Goal: Task Accomplishment & Management: Manage account settings

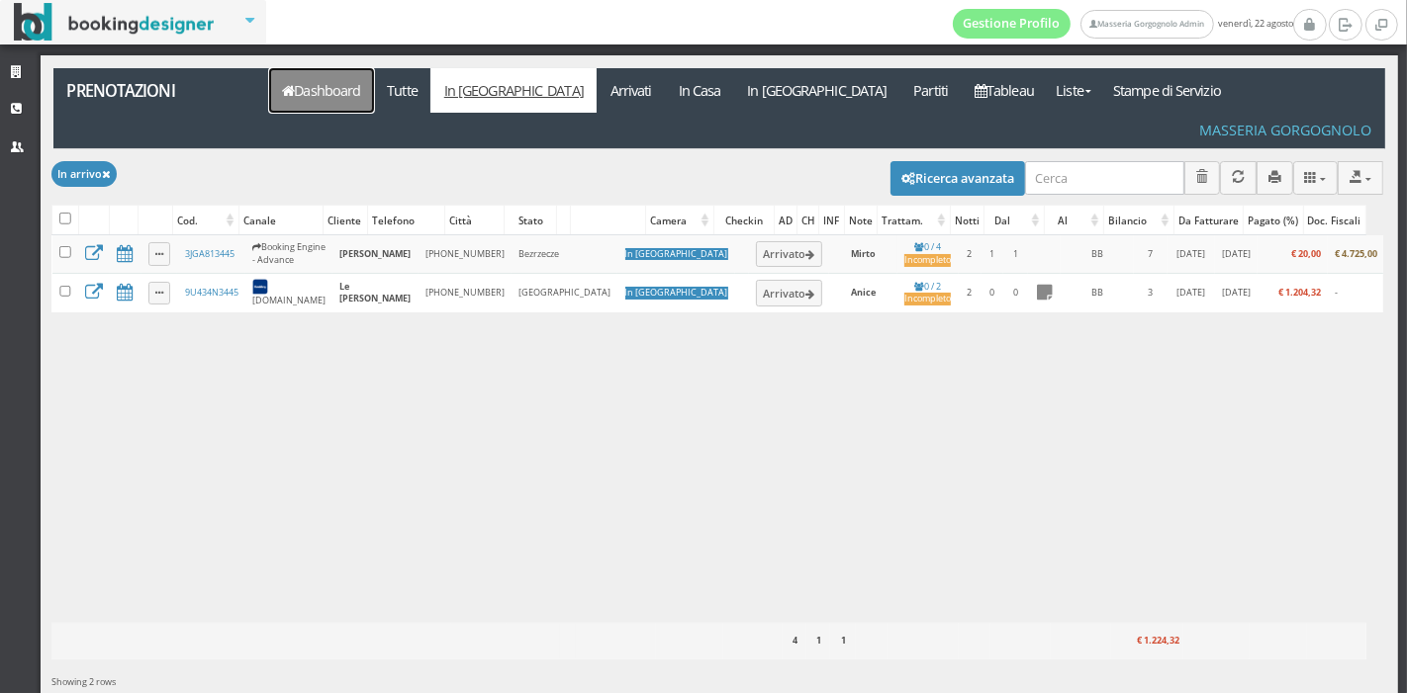
click at [365, 100] on link "Dashboard" at bounding box center [321, 90] width 105 height 45
click at [311, 88] on link "Dashboard" at bounding box center [321, 90] width 105 height 45
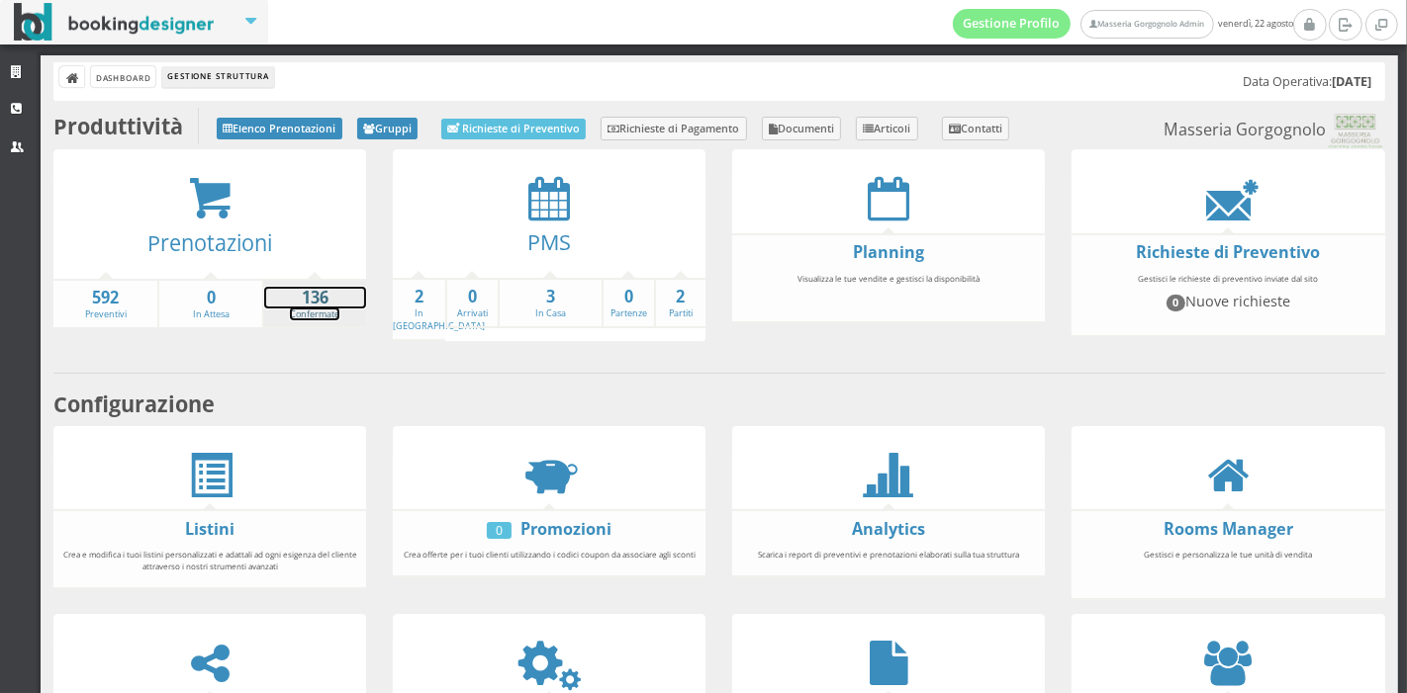
click at [288, 288] on strong "136" at bounding box center [315, 298] width 102 height 23
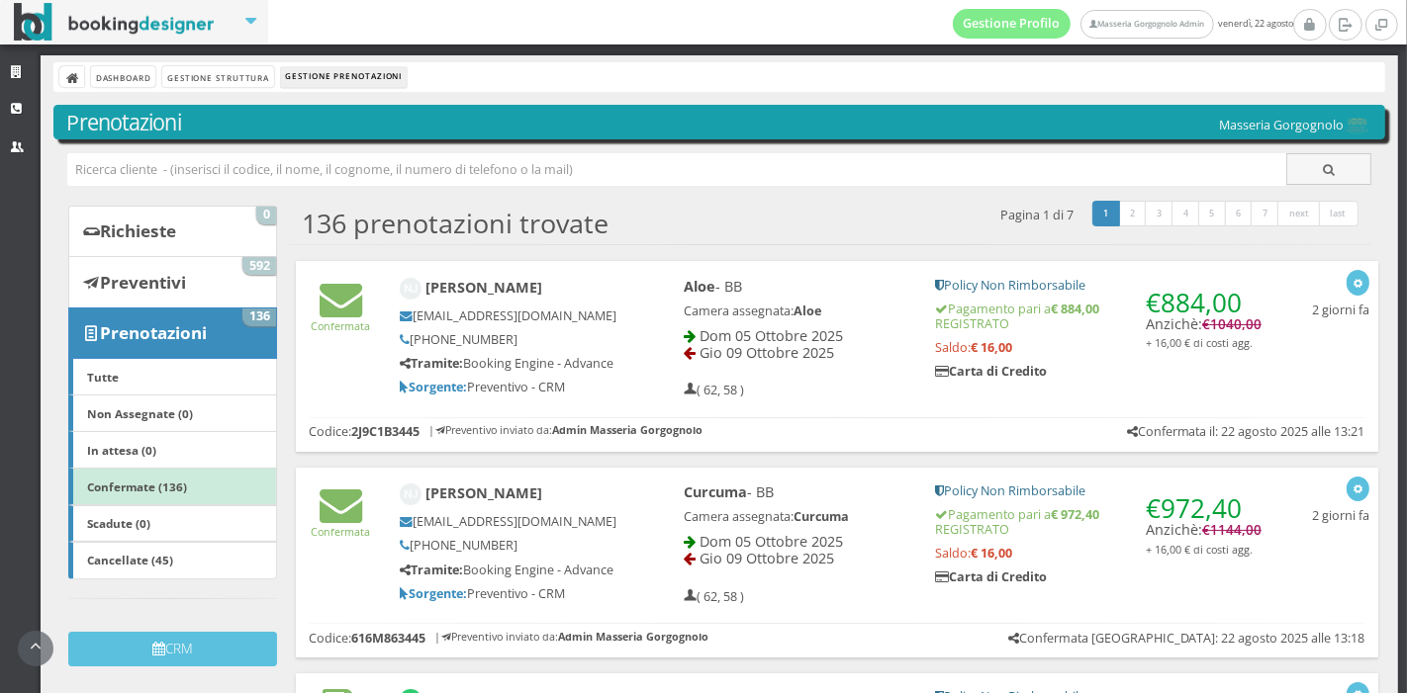
scroll to position [298, 0]
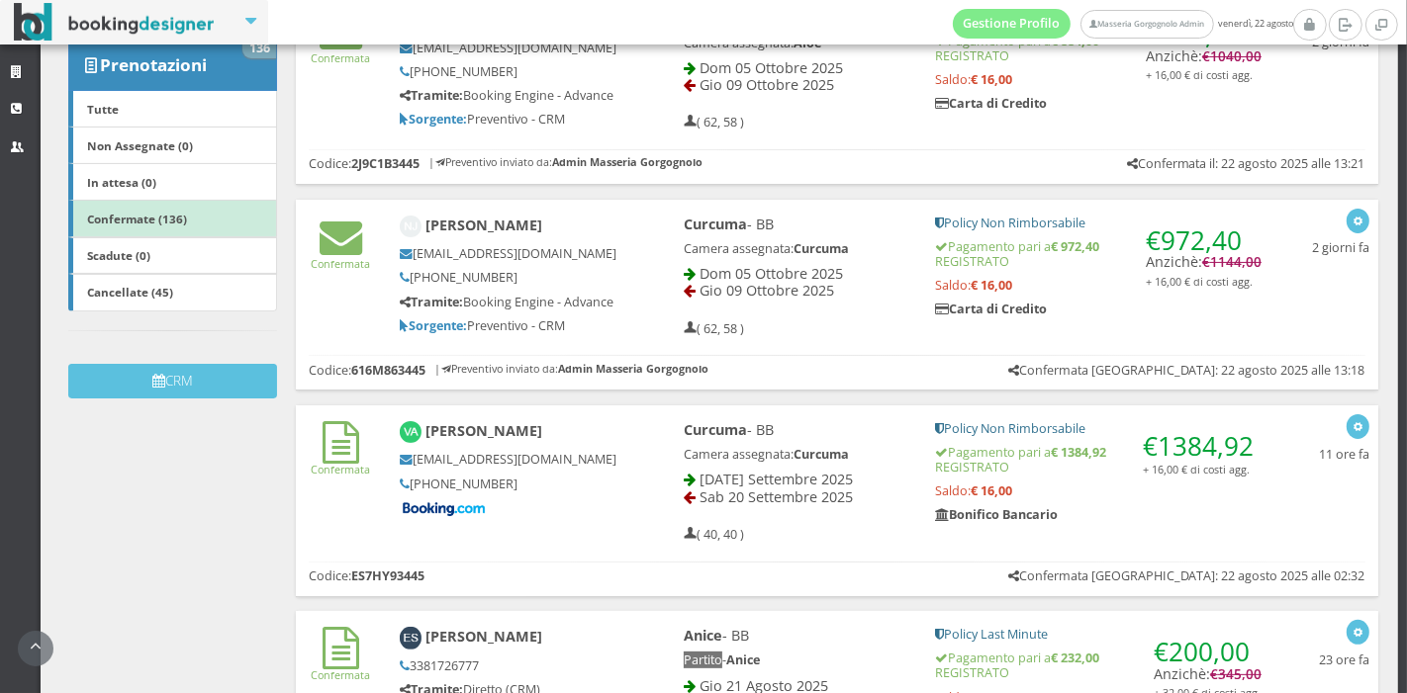
click at [690, 299] on div "Gio 09 Ottobre 2025" at bounding box center [797, 290] width 226 height 17
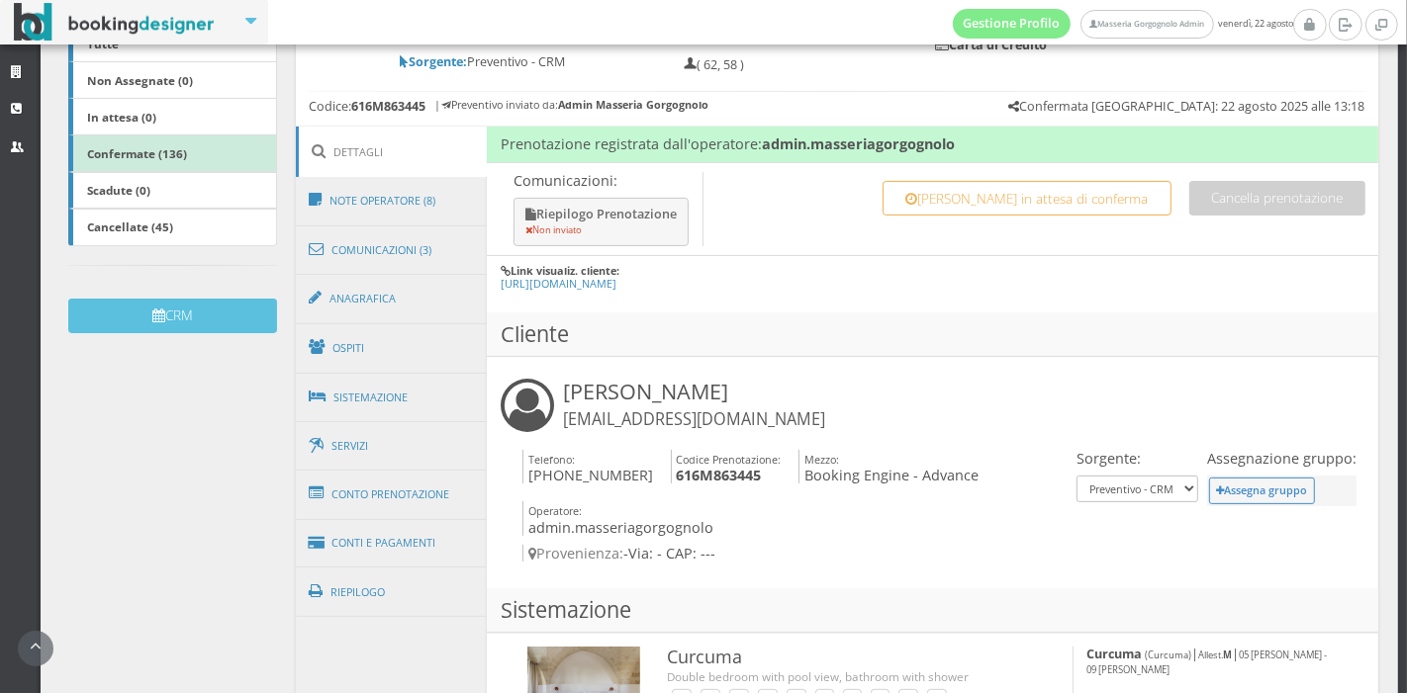
scroll to position [368, 0]
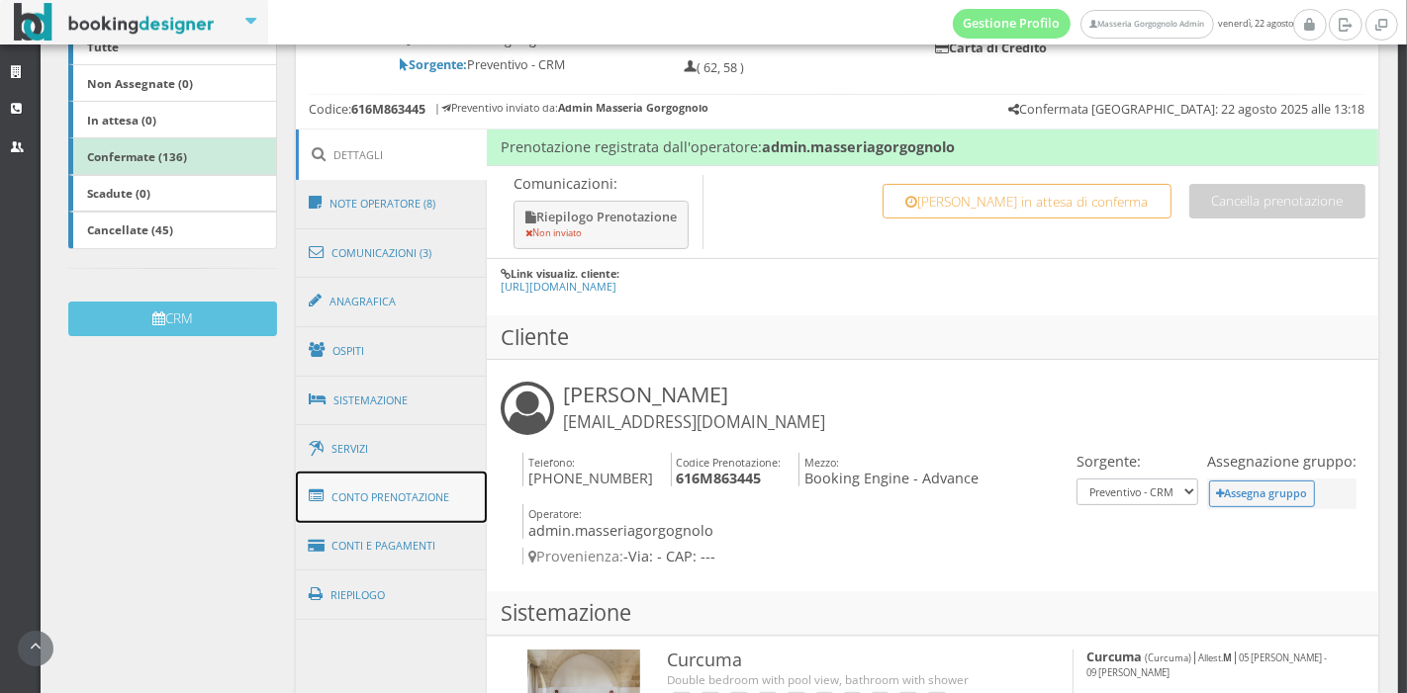
click at [421, 490] on link "Conto Prenotazione" at bounding box center [392, 497] width 192 height 51
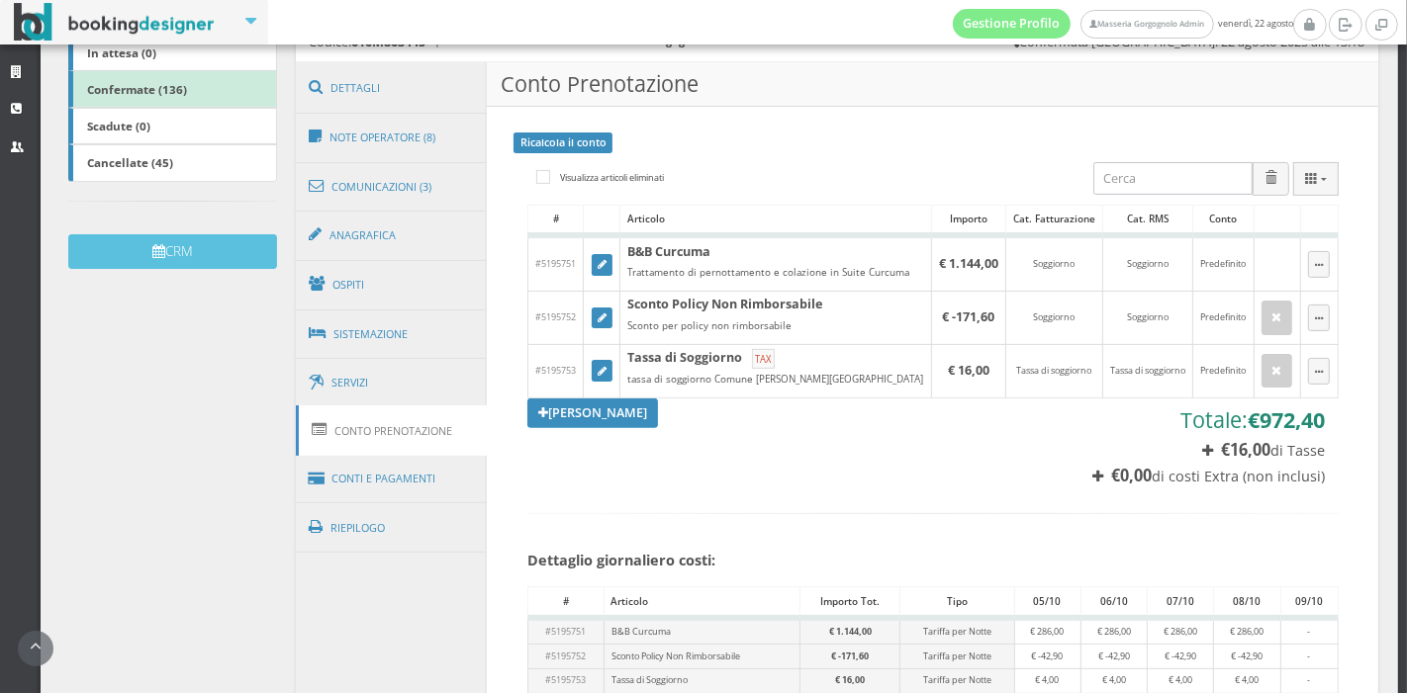
scroll to position [377, 0]
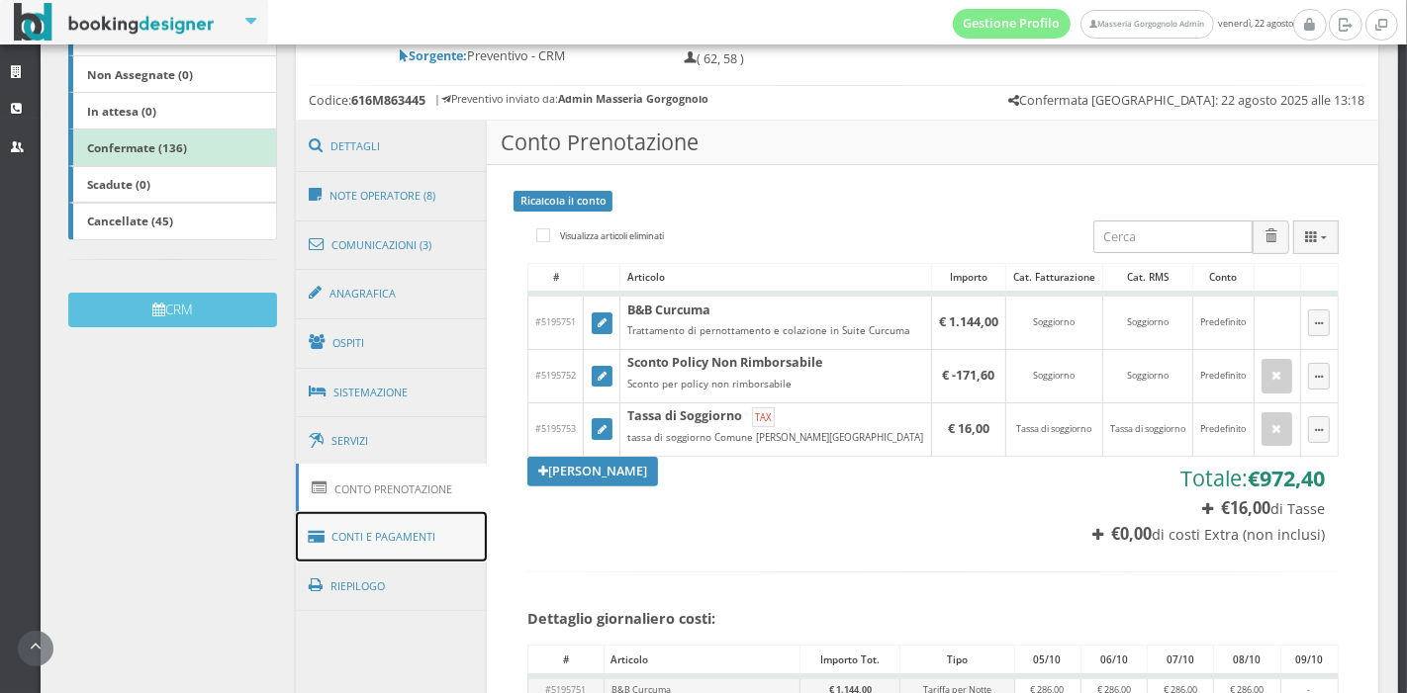
click at [465, 526] on link "Conti e Pagamenti" at bounding box center [392, 537] width 192 height 50
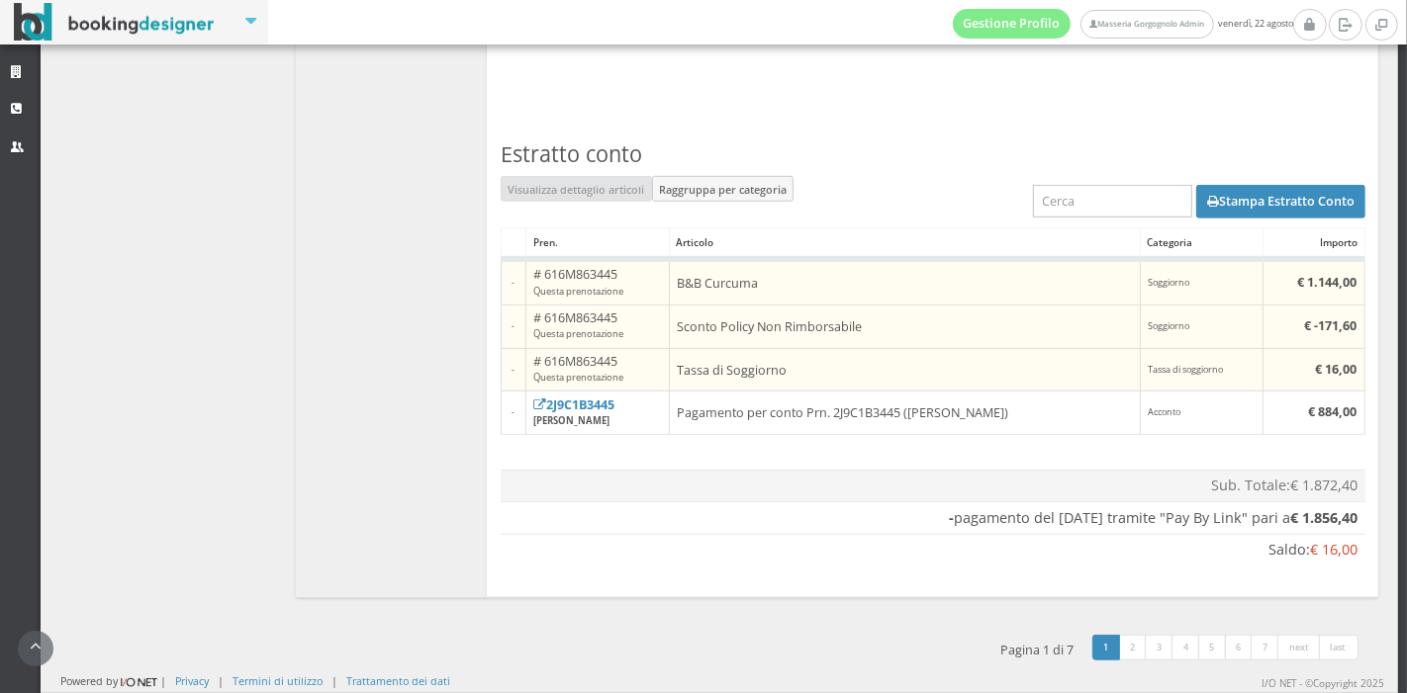
scroll to position [1054, 0]
click at [1204, 208] on button "Stampa Estratto Conto" at bounding box center [1280, 202] width 169 height 34
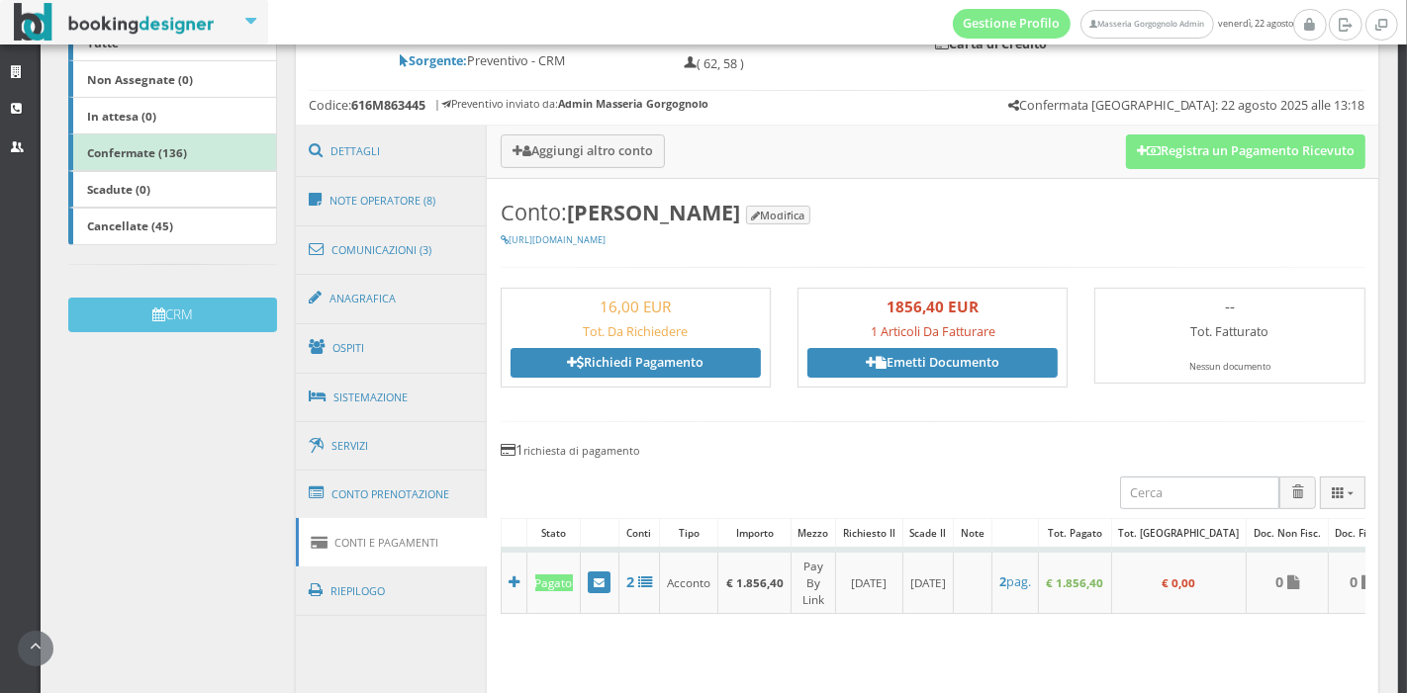
scroll to position [0, 0]
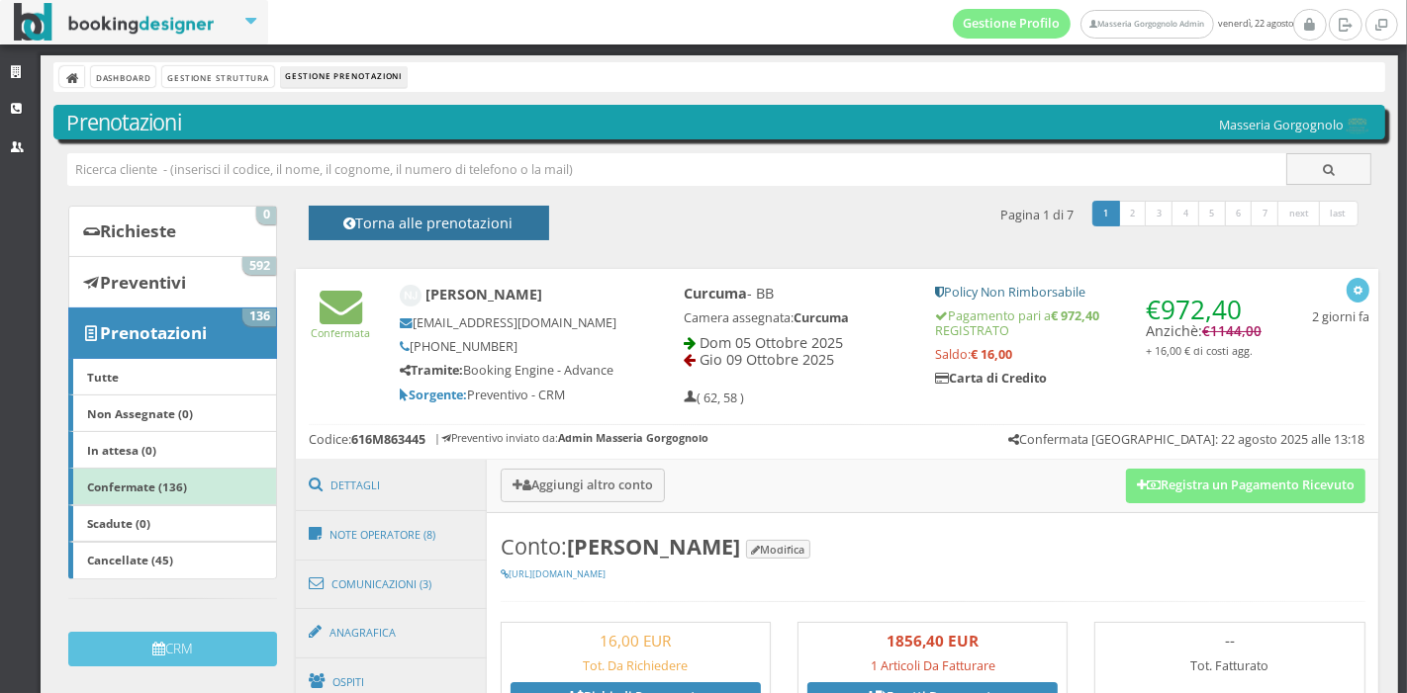
click at [410, 218] on h4 "Torna alle prenotazioni" at bounding box center [428, 230] width 196 height 31
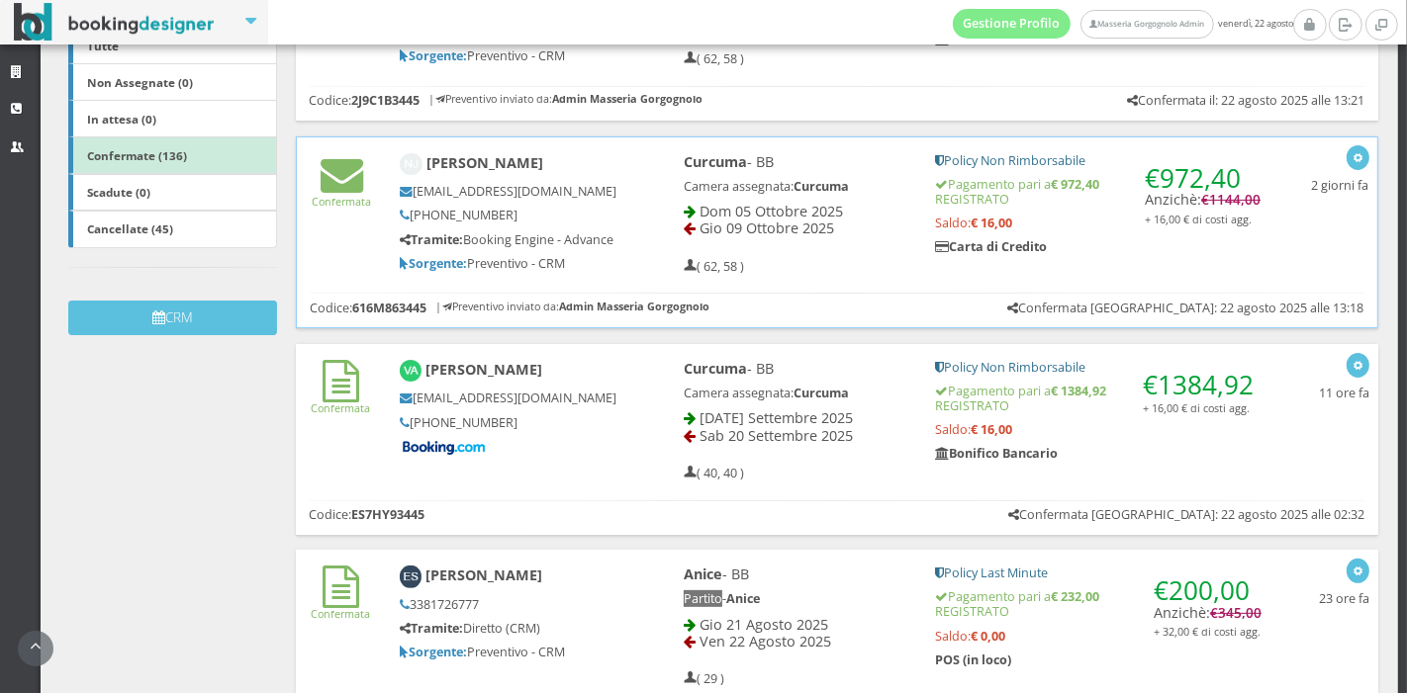
scroll to position [381, 0]
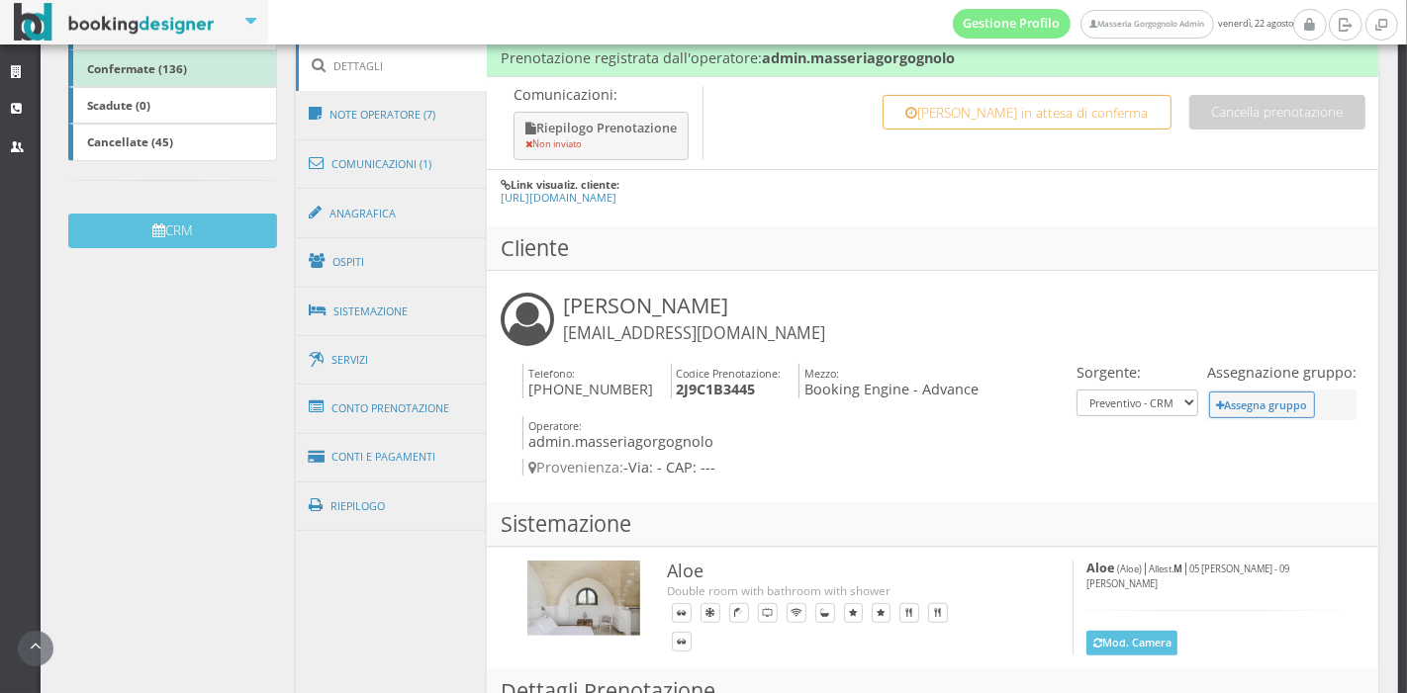
scroll to position [480, 0]
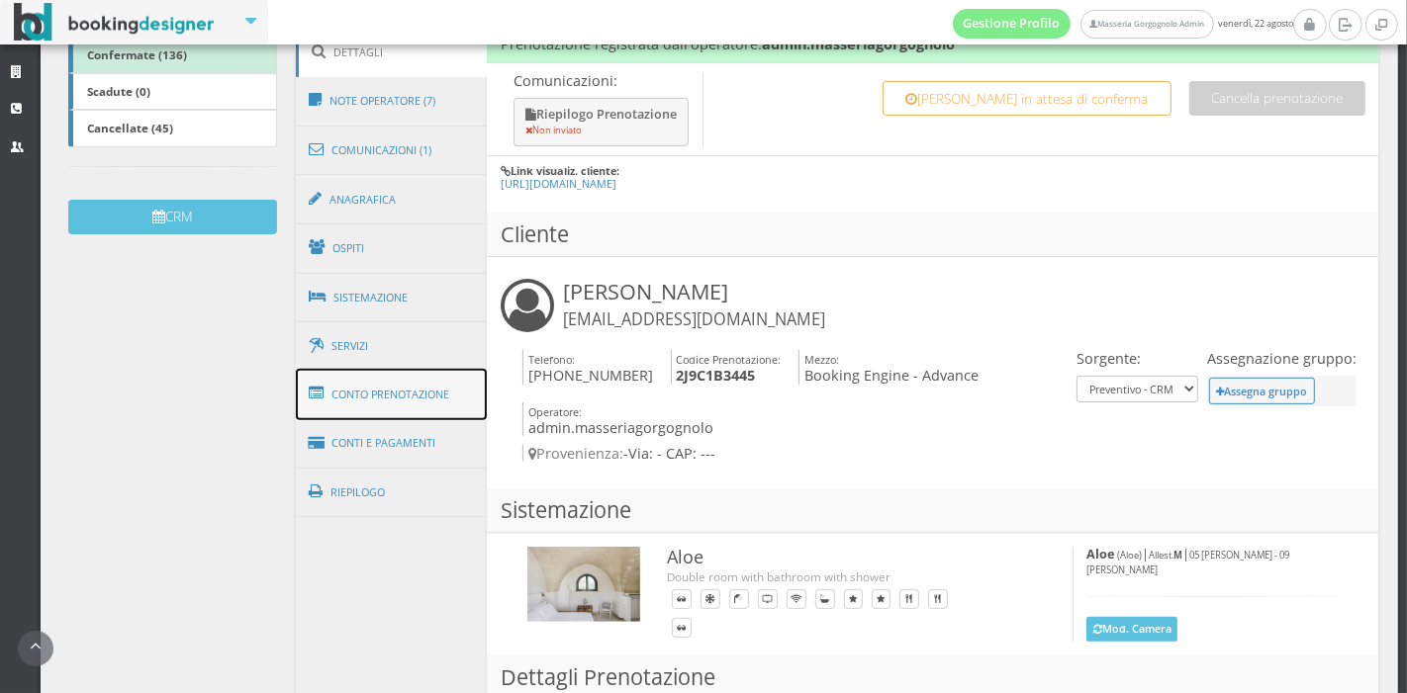
click at [388, 399] on link "Conto Prenotazione" at bounding box center [392, 394] width 192 height 51
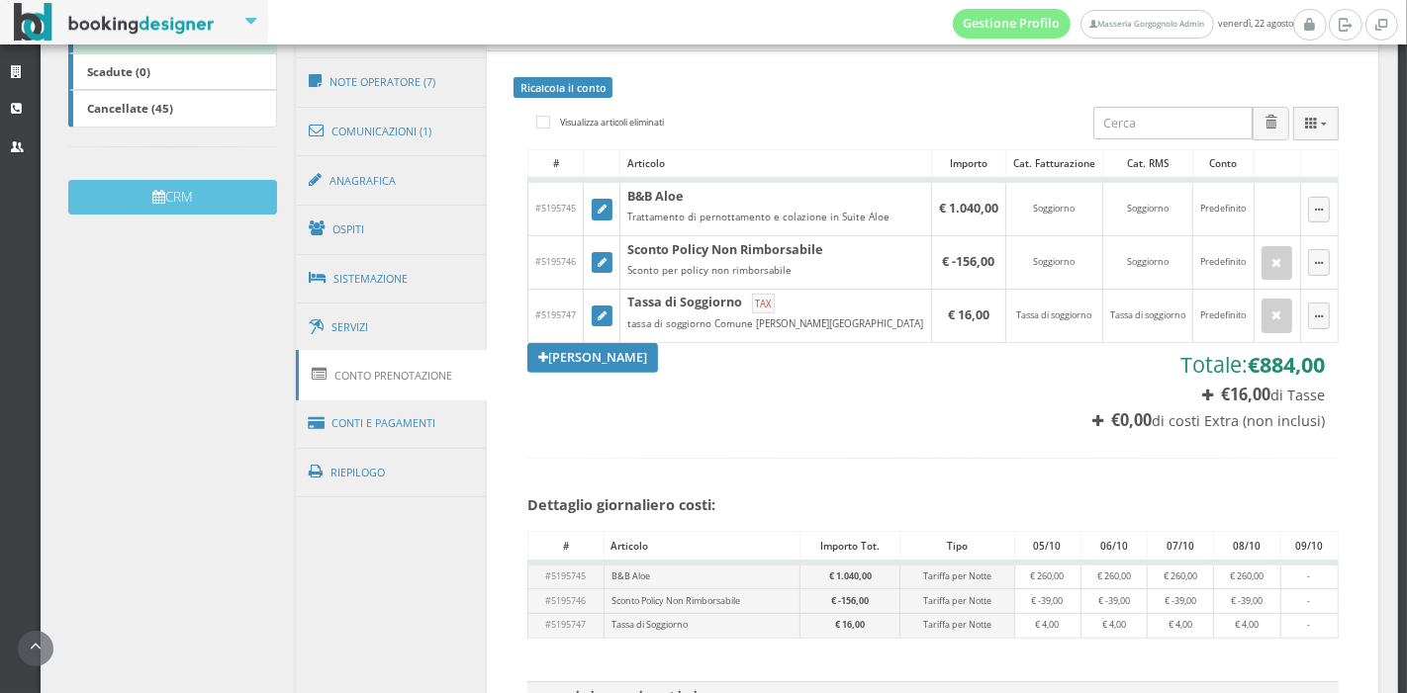
scroll to position [501, 0]
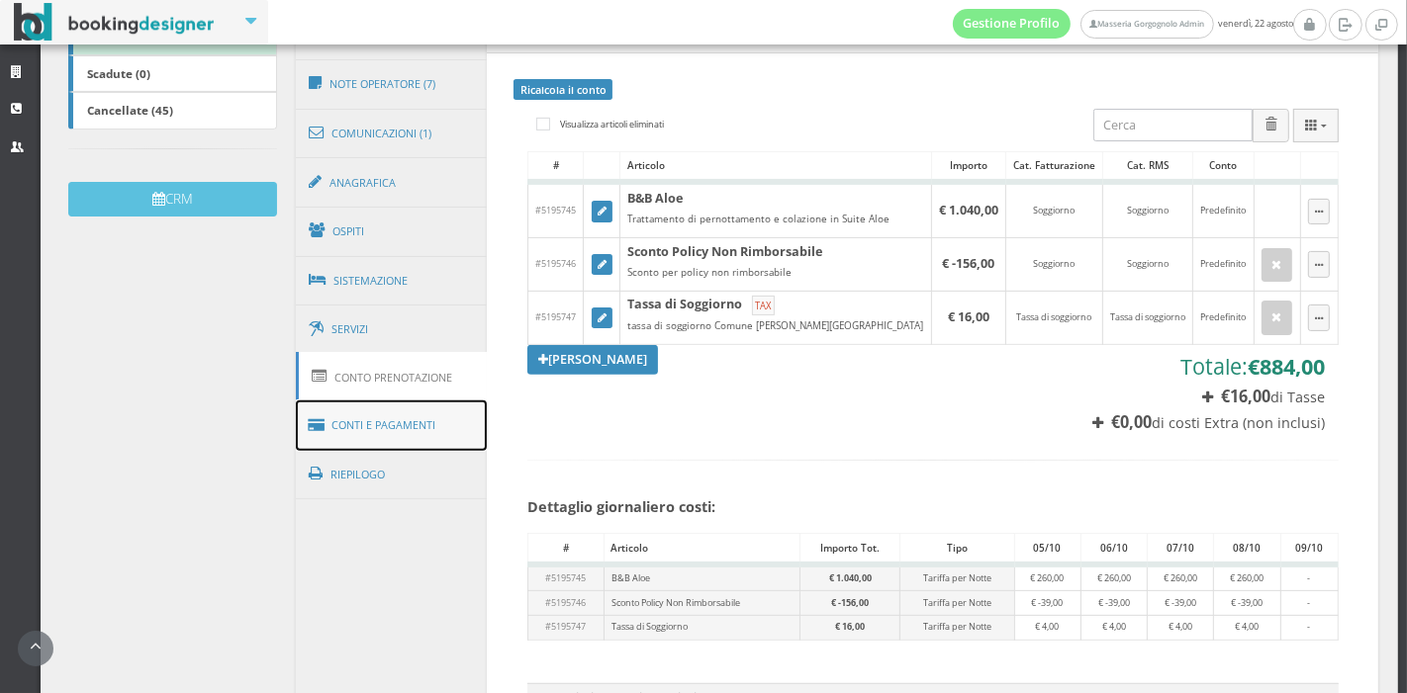
click at [440, 423] on link "Conti e Pagamenti" at bounding box center [392, 426] width 192 height 50
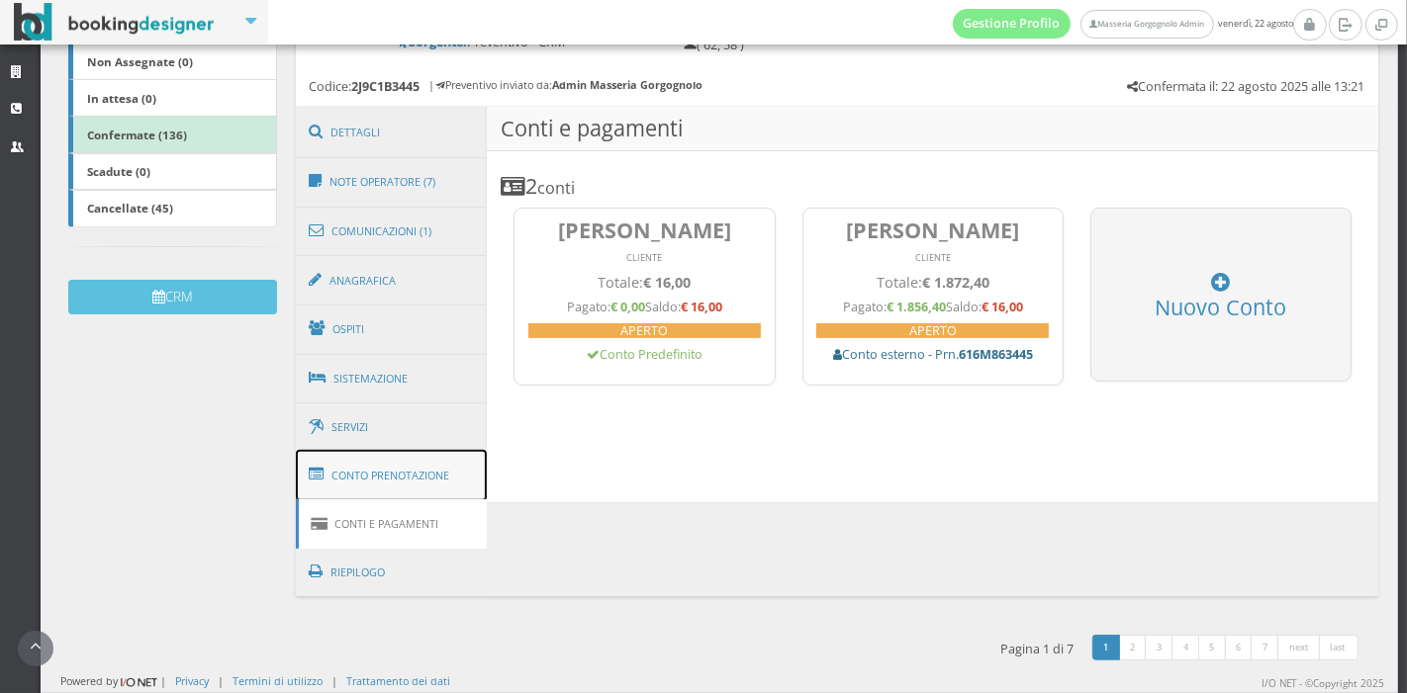
click at [374, 493] on link "Conto Prenotazione" at bounding box center [392, 475] width 192 height 51
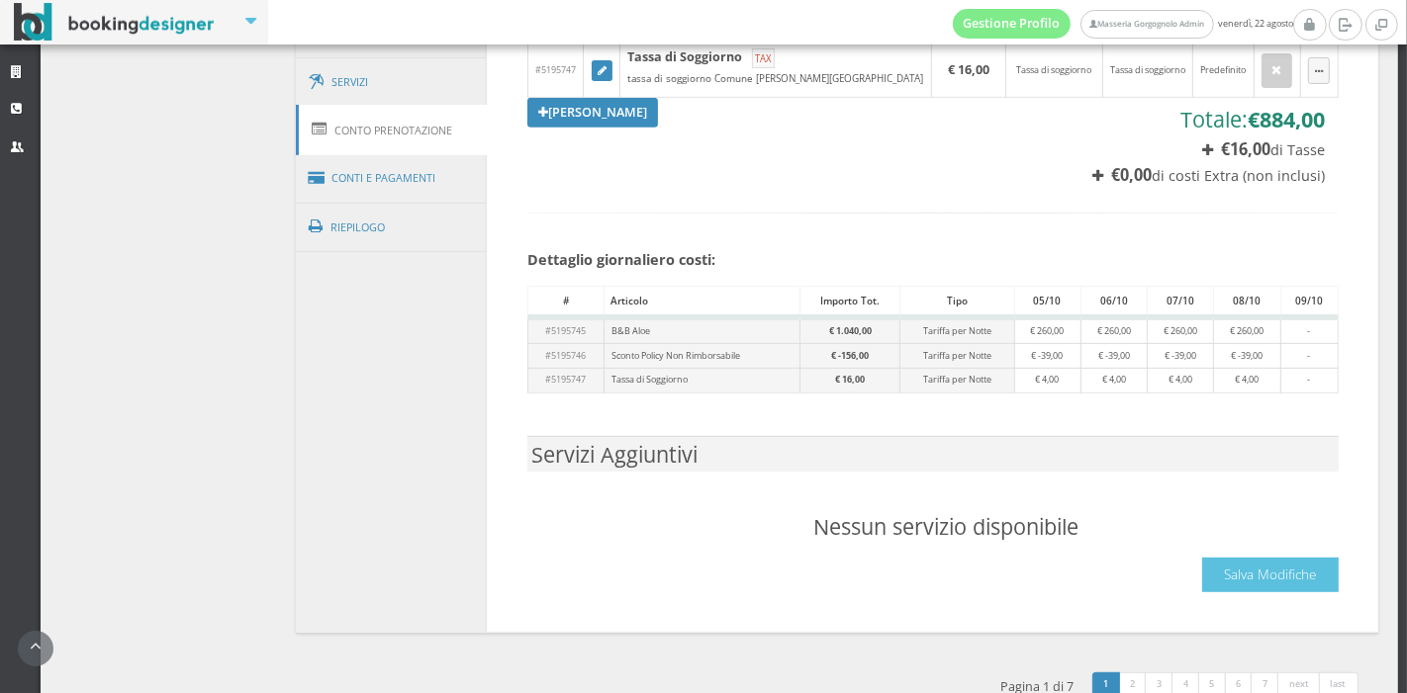
scroll to position [776, 0]
click at [368, 179] on link "Conti e Pagamenti" at bounding box center [392, 178] width 192 height 50
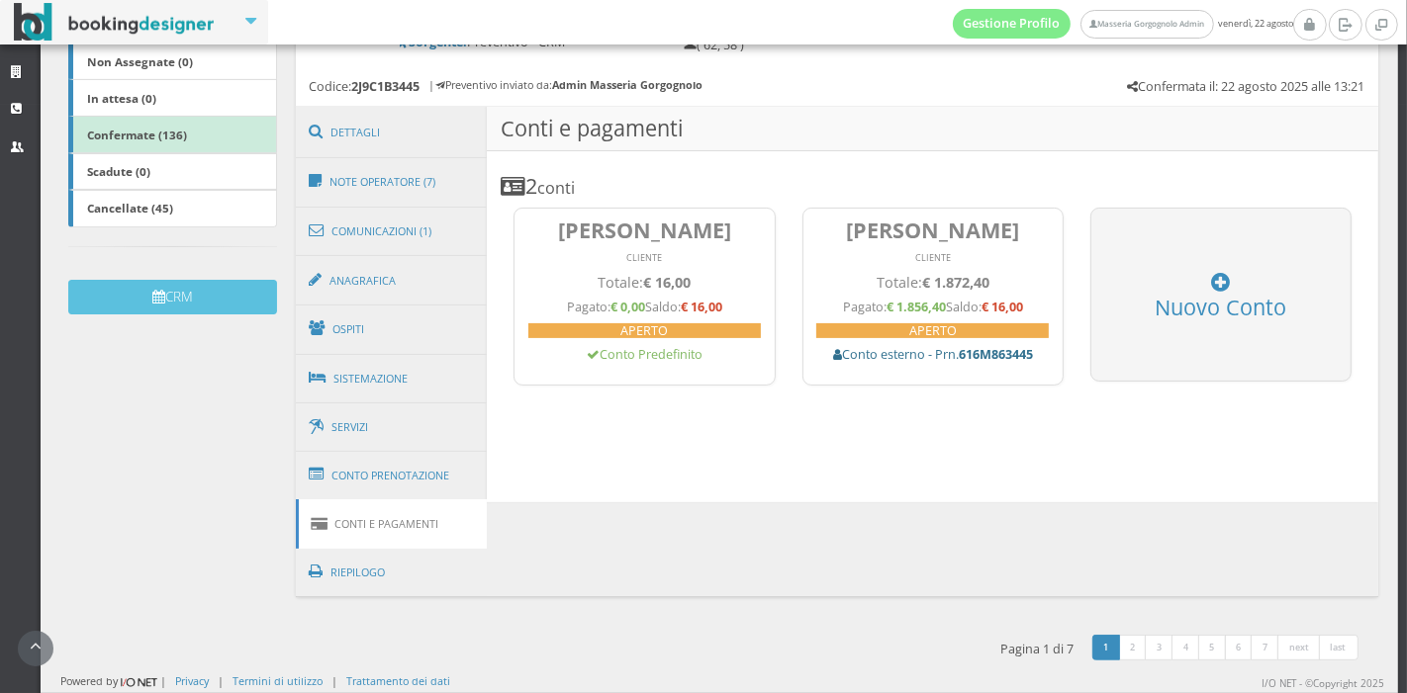
scroll to position [400, 0]
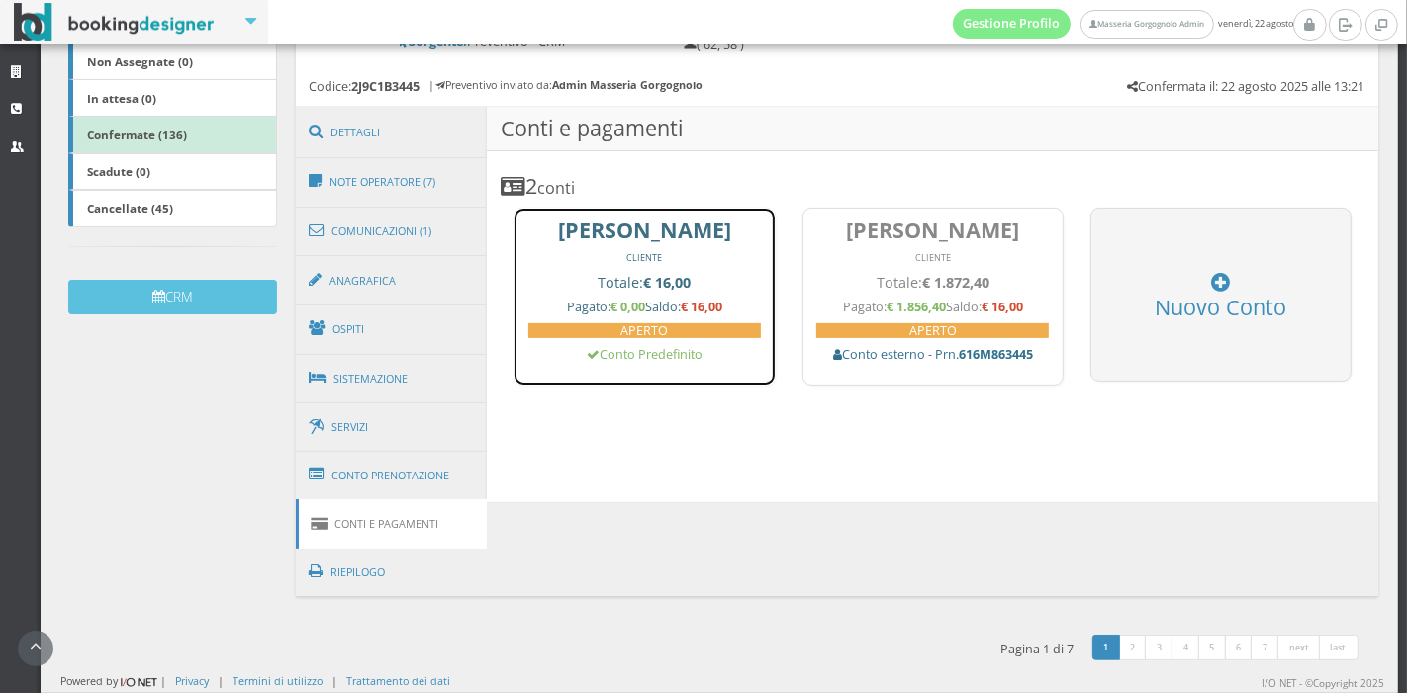
click at [639, 312] on h5 "Pagato: € 0,00 Saldo: € 16,00" at bounding box center [644, 307] width 232 height 15
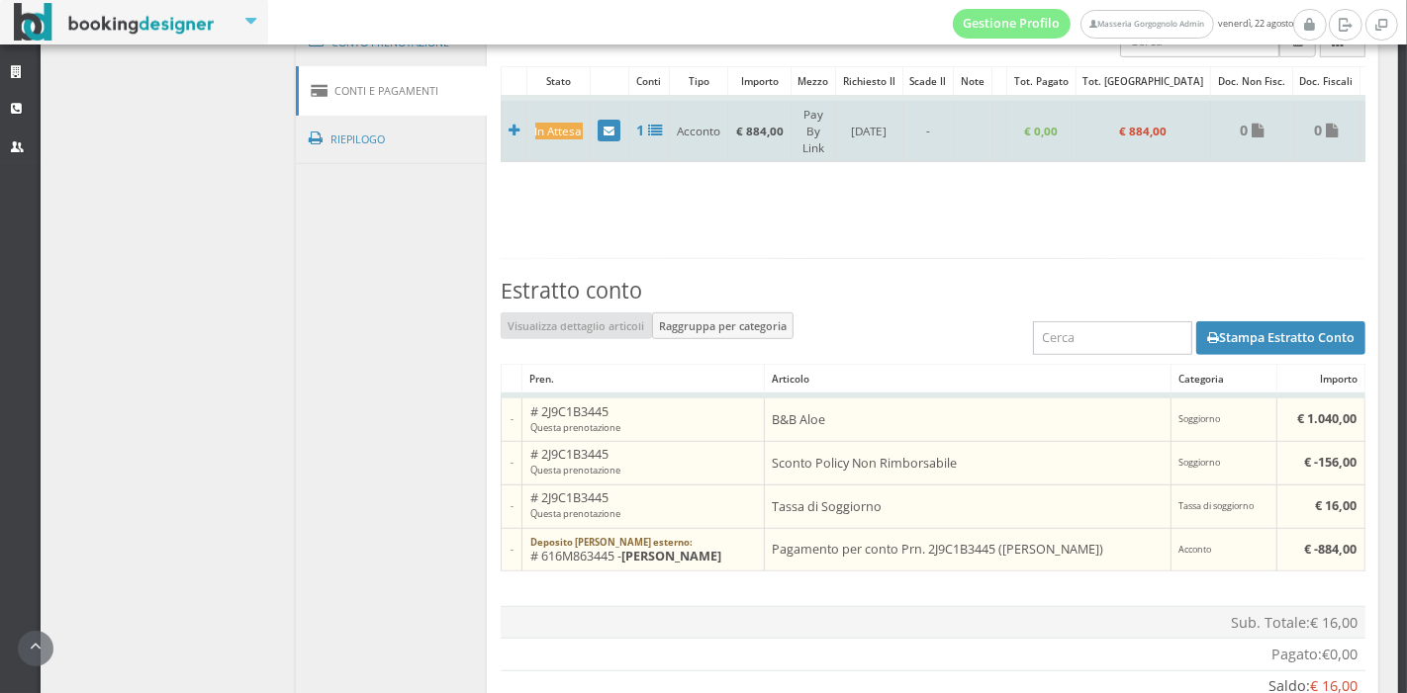
scroll to position [890, 0]
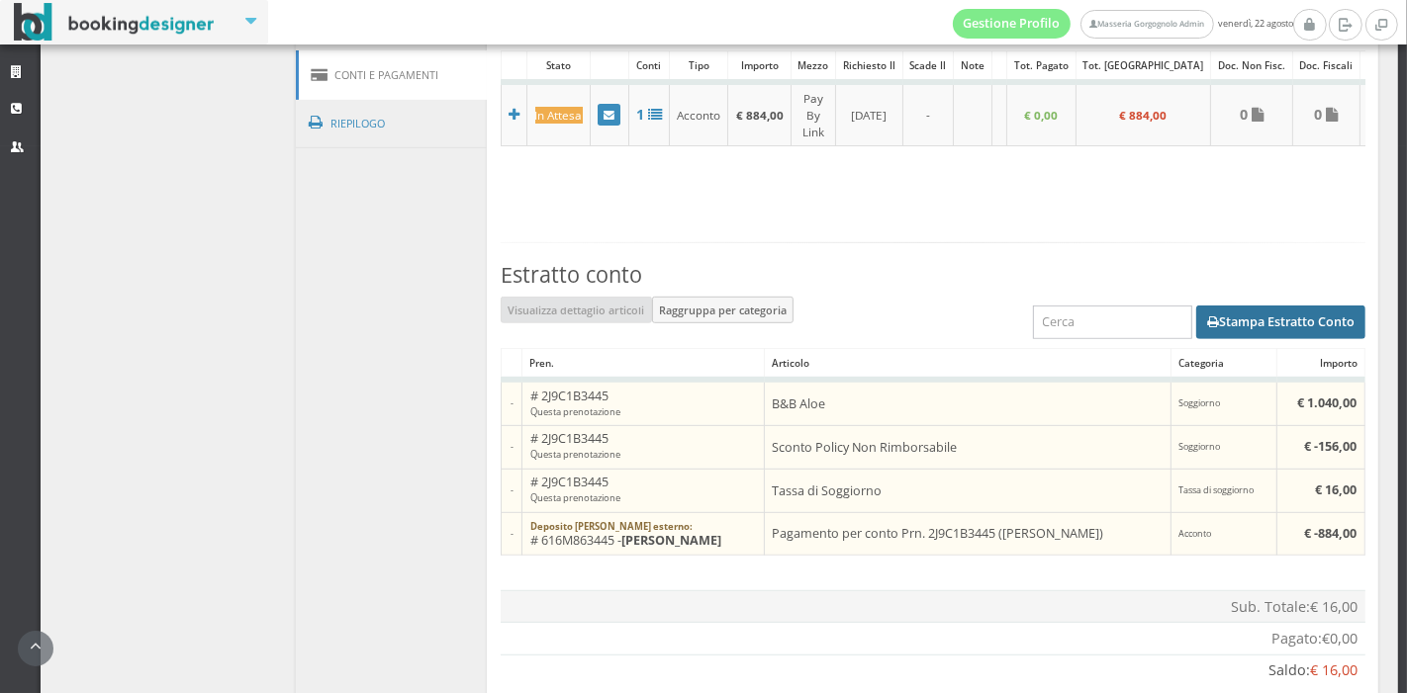
click at [1243, 312] on button "Stampa Estratto Conto" at bounding box center [1280, 323] width 169 height 34
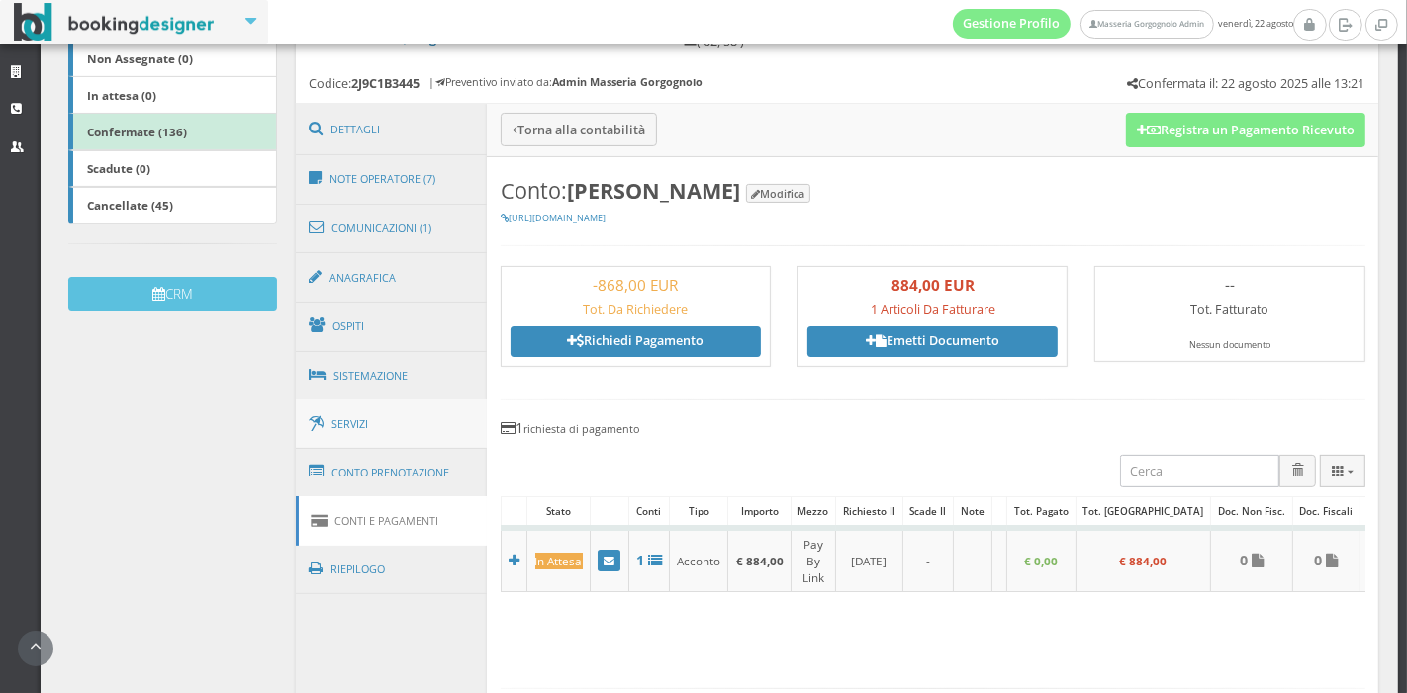
scroll to position [396, 0]
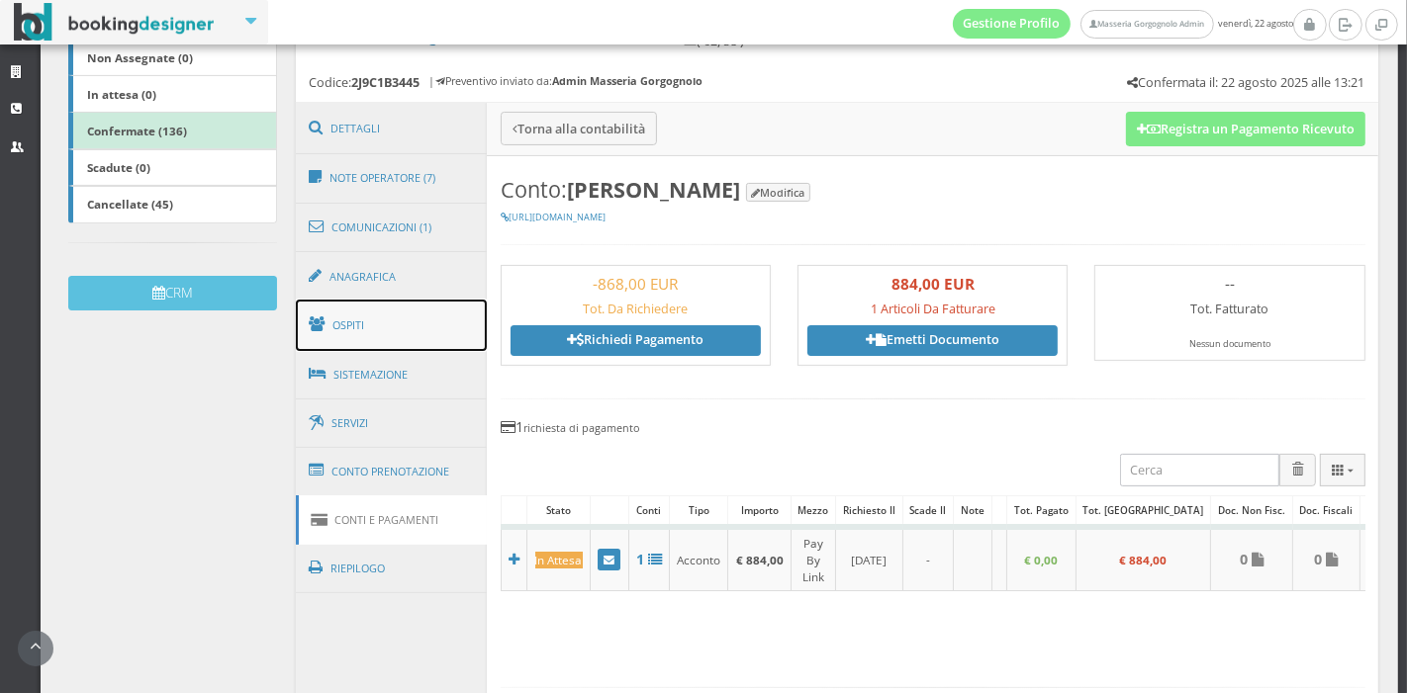
click at [355, 337] on link "Ospiti" at bounding box center [392, 325] width 192 height 51
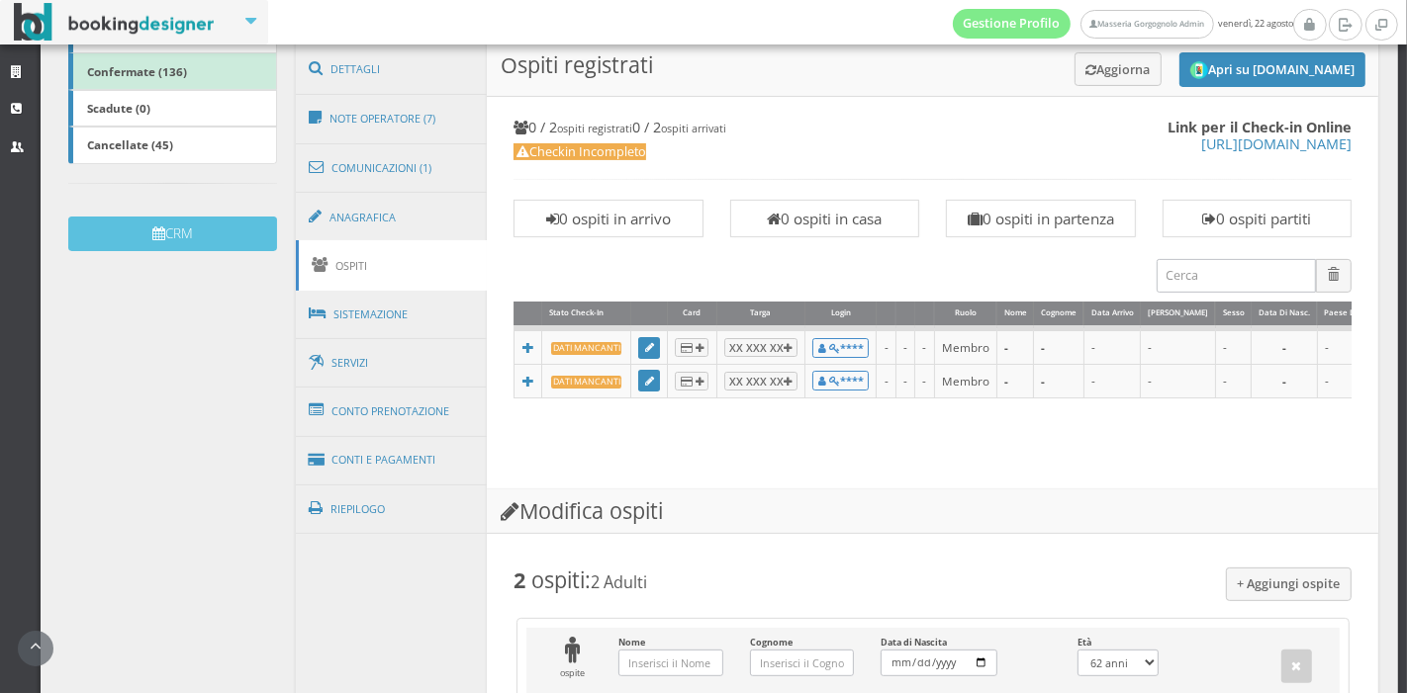
scroll to position [0, 0]
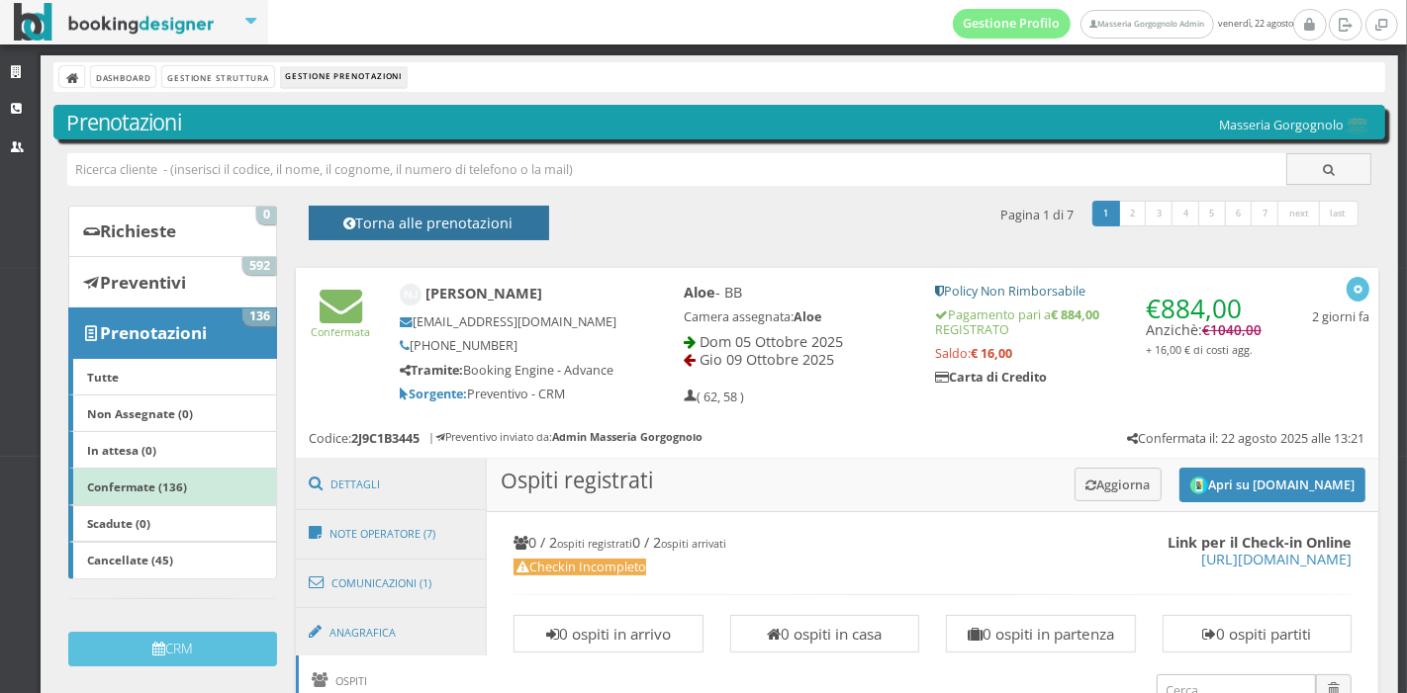
click at [407, 231] on h4 "Torna alle prenotazioni" at bounding box center [428, 230] width 196 height 31
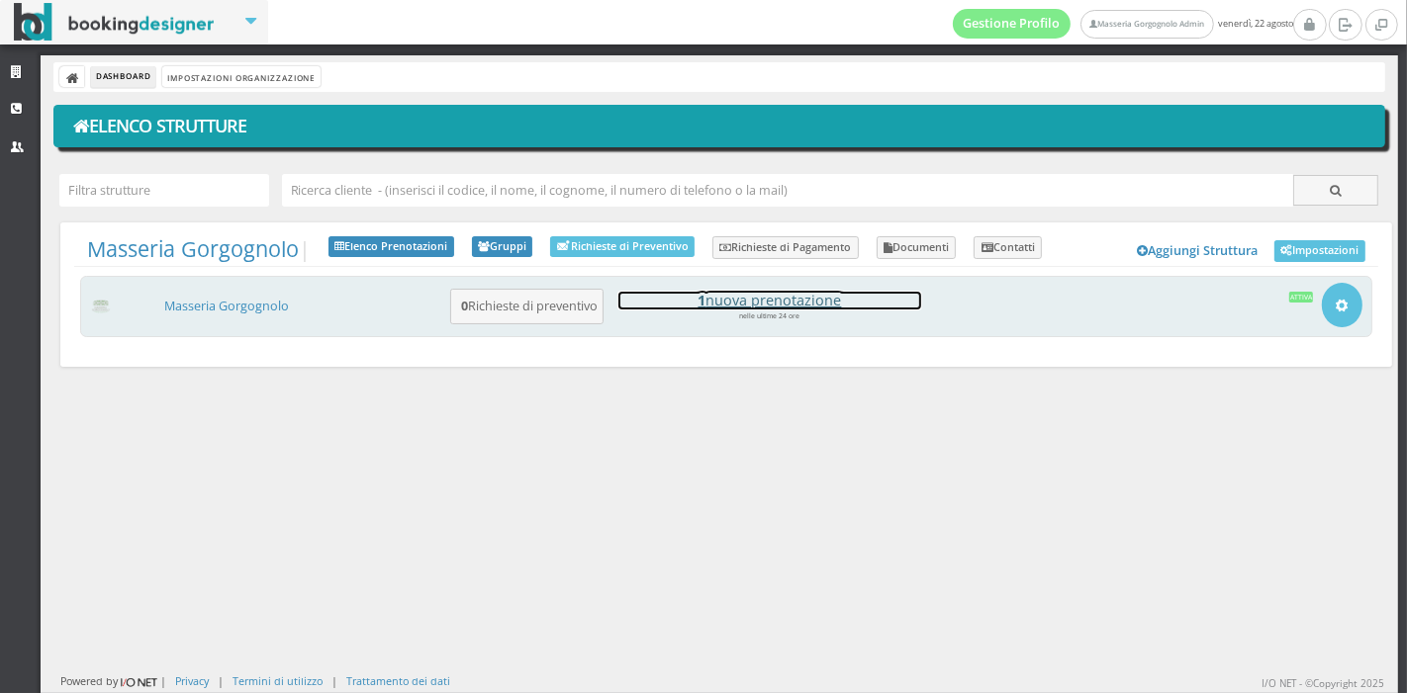
click at [737, 305] on h4 "1 nuova prenotazione" at bounding box center [769, 300] width 303 height 17
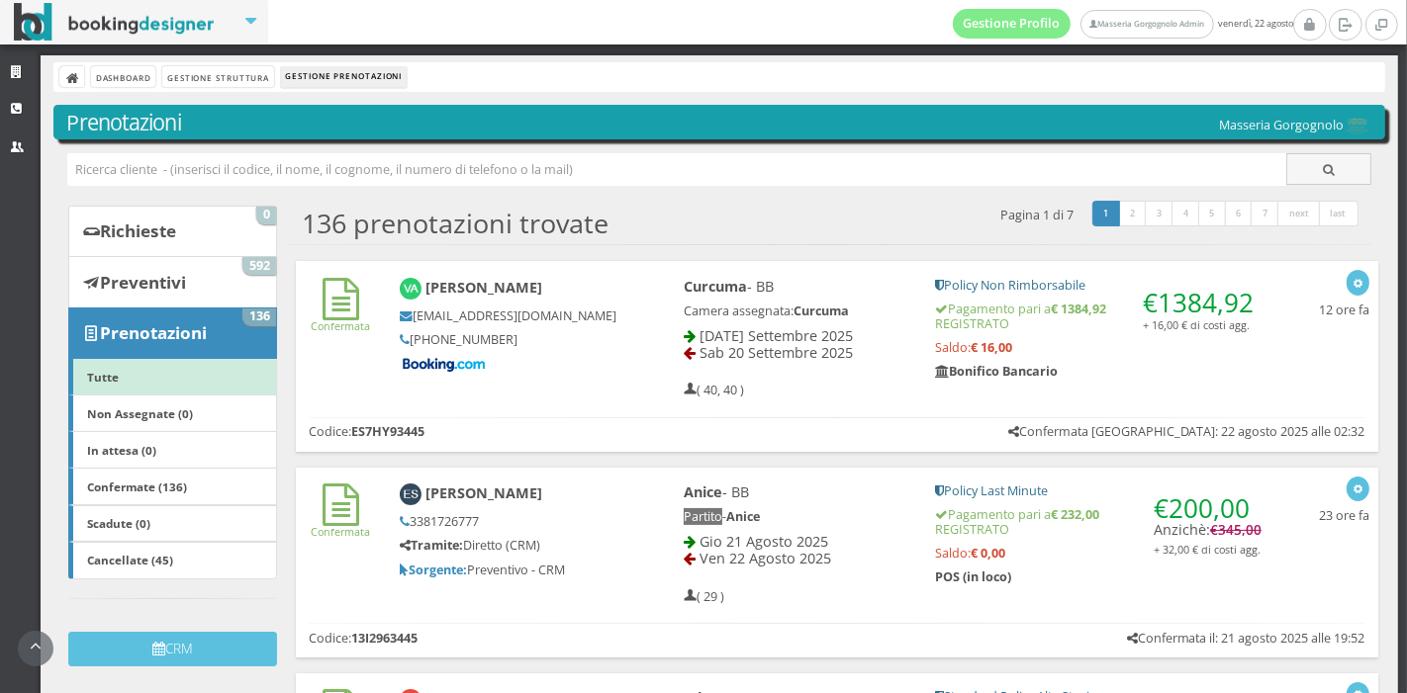
scroll to position [436, 0]
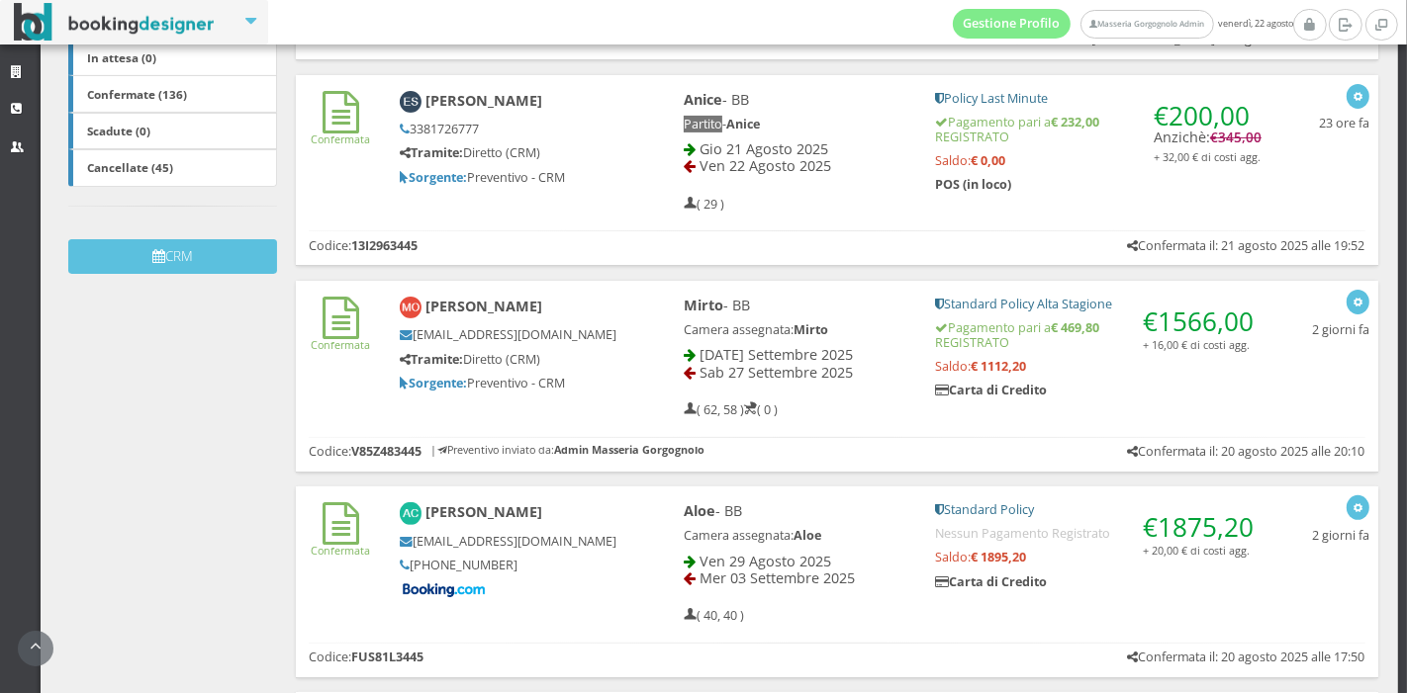
click at [754, 375] on span "Sab 27 Settembre 2025" at bounding box center [775, 372] width 153 height 19
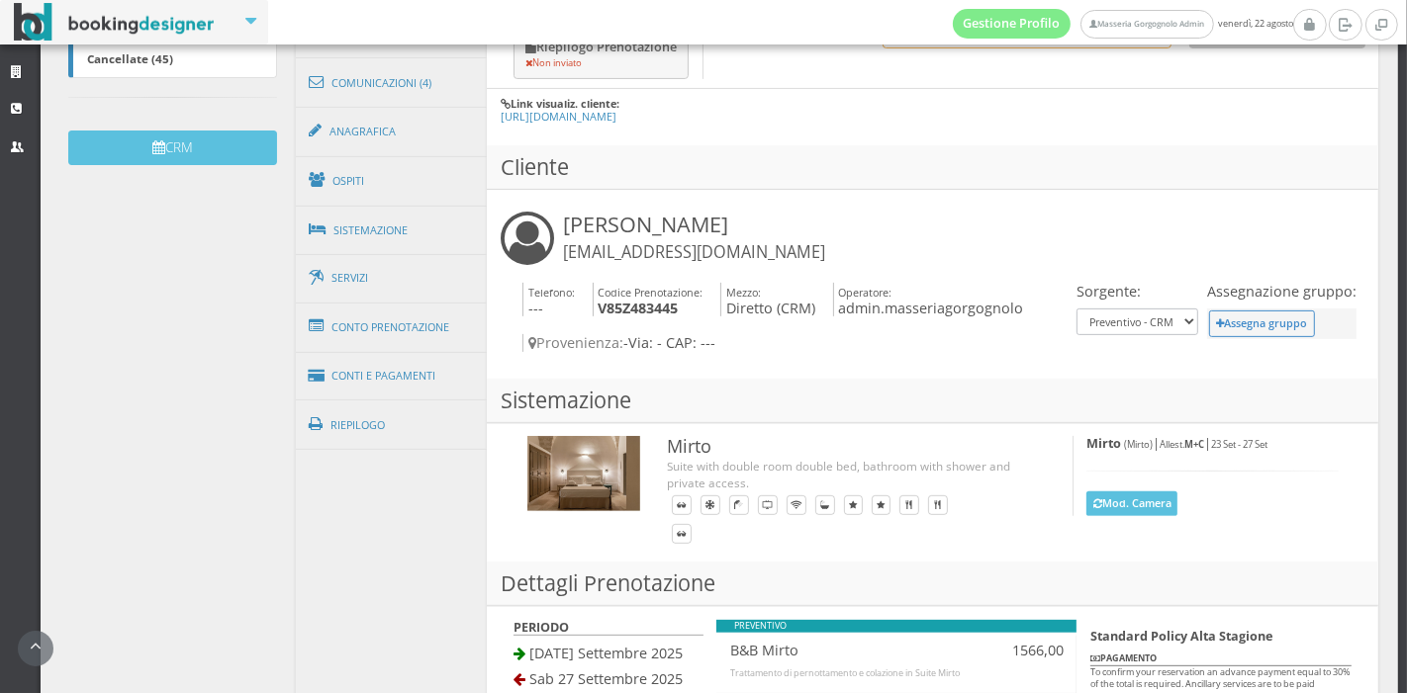
scroll to position [555, 0]
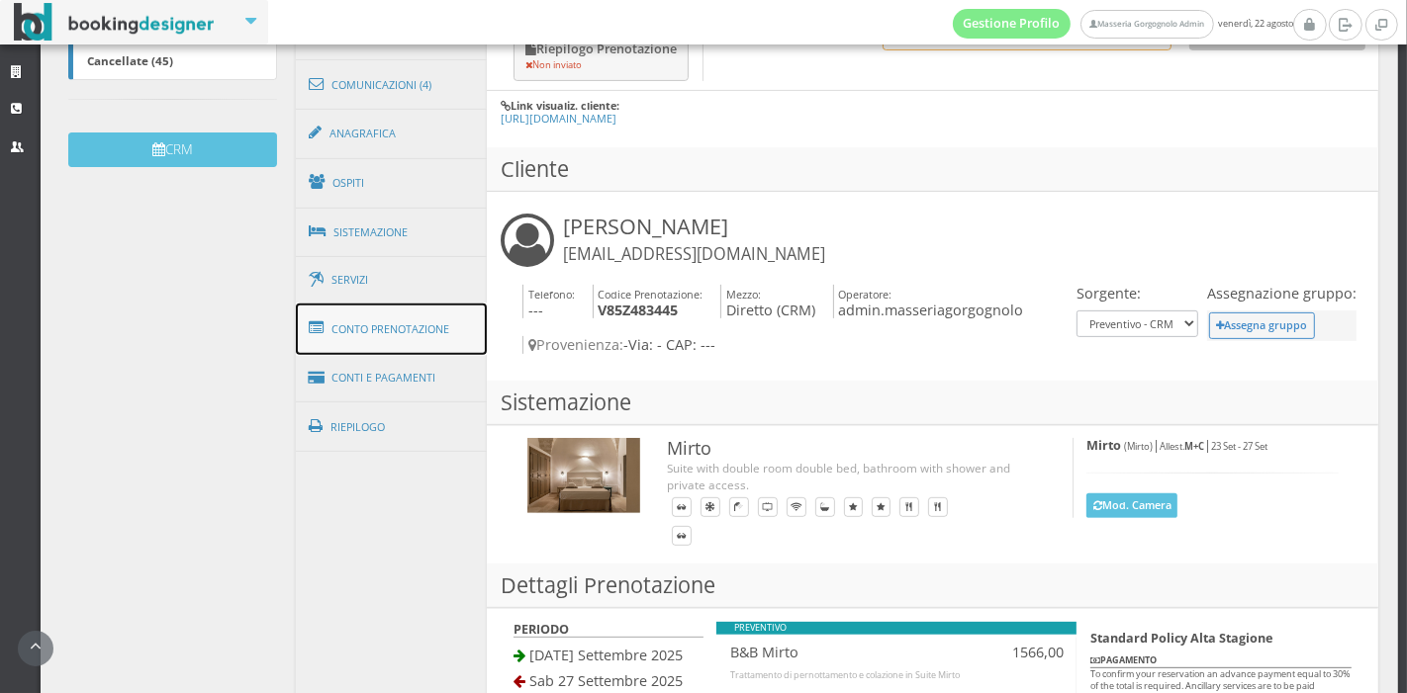
click at [459, 337] on link "Conto Prenotazione" at bounding box center [392, 329] width 192 height 51
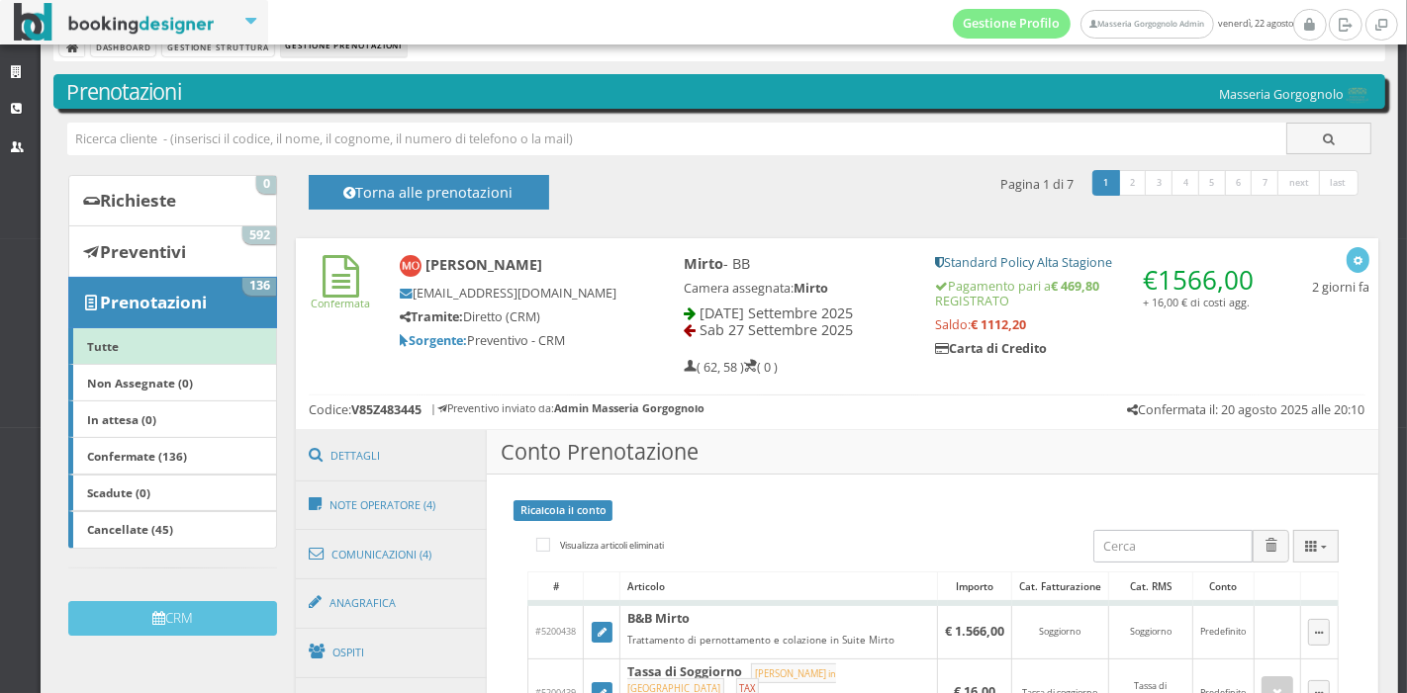
scroll to position [27, 0]
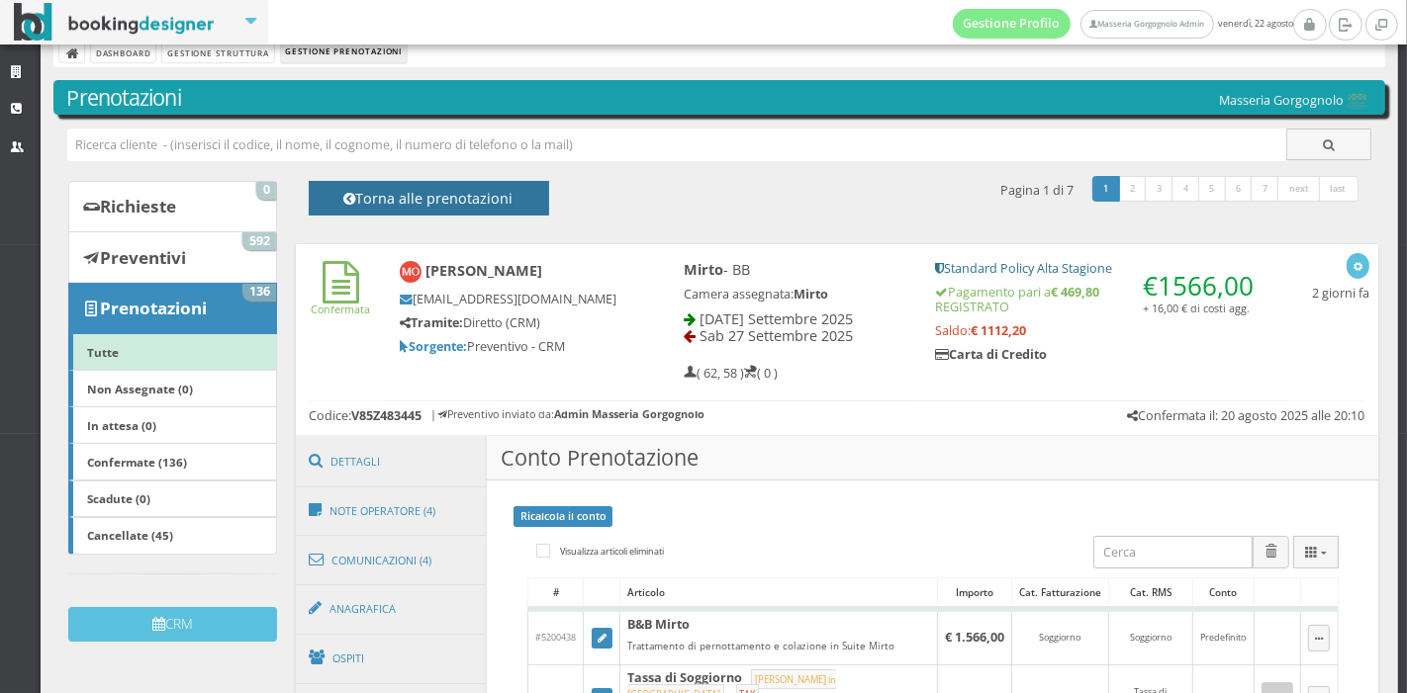
click at [498, 201] on h4 "Torna alle prenotazioni" at bounding box center [428, 205] width 196 height 31
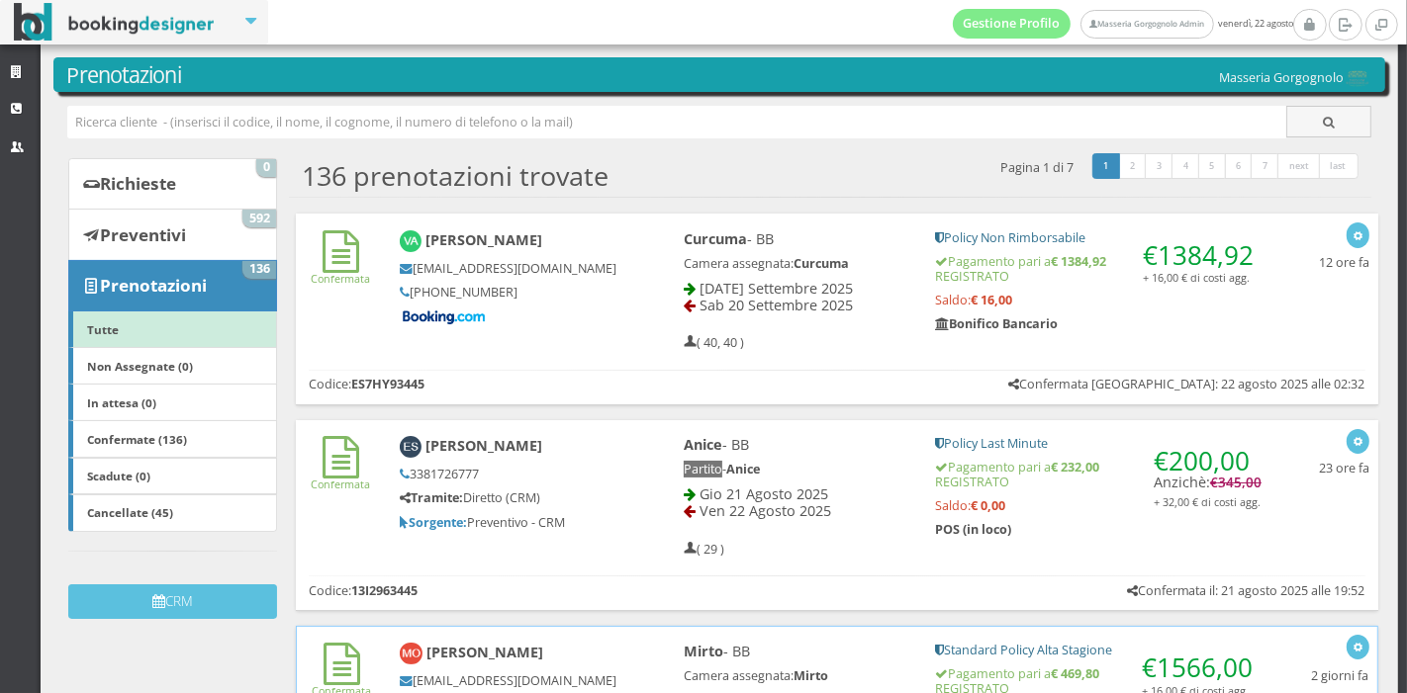
scroll to position [0, 0]
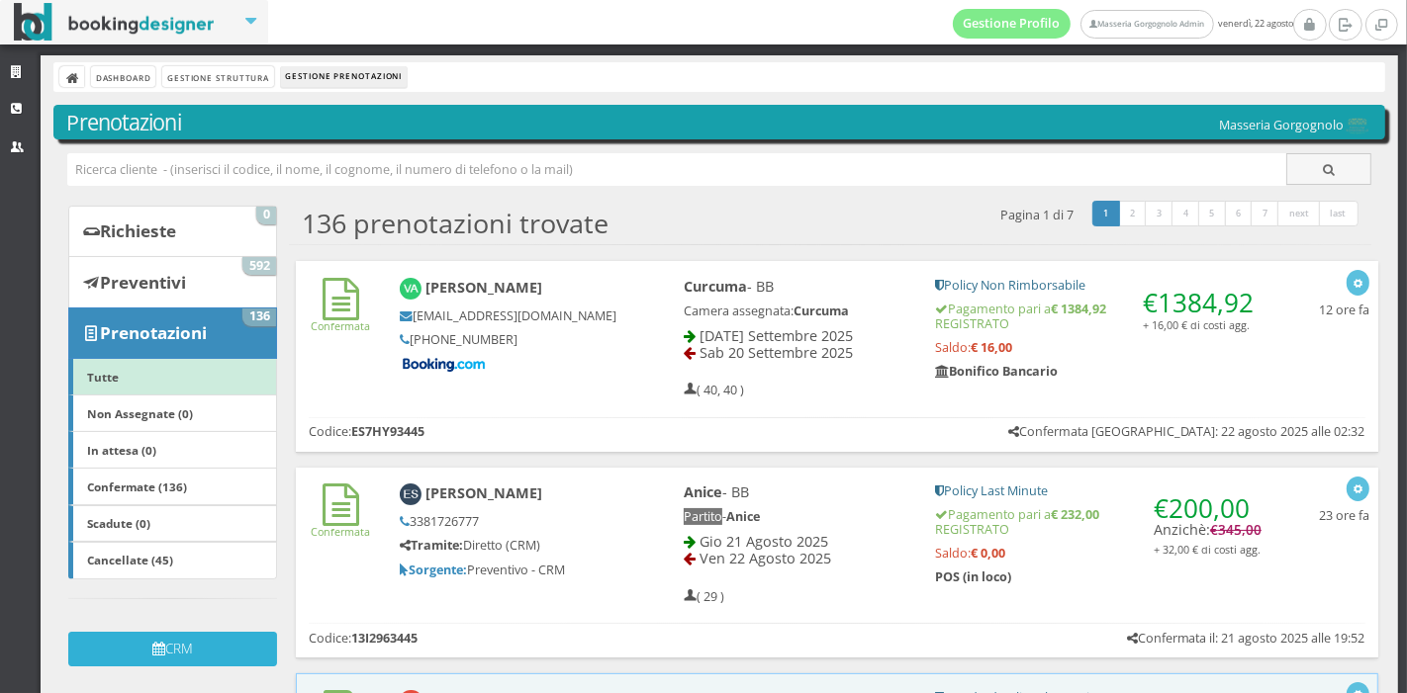
click at [182, 637] on button "CRM" at bounding box center [172, 649] width 209 height 35
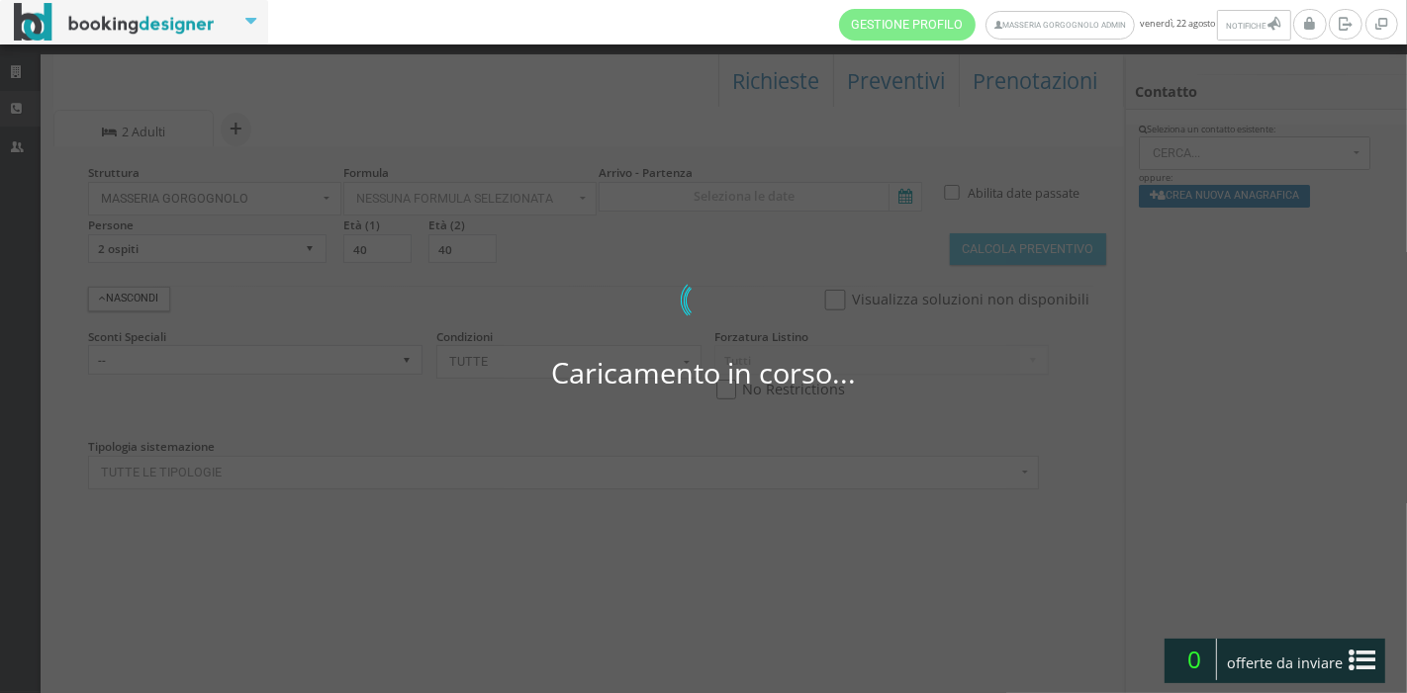
select select
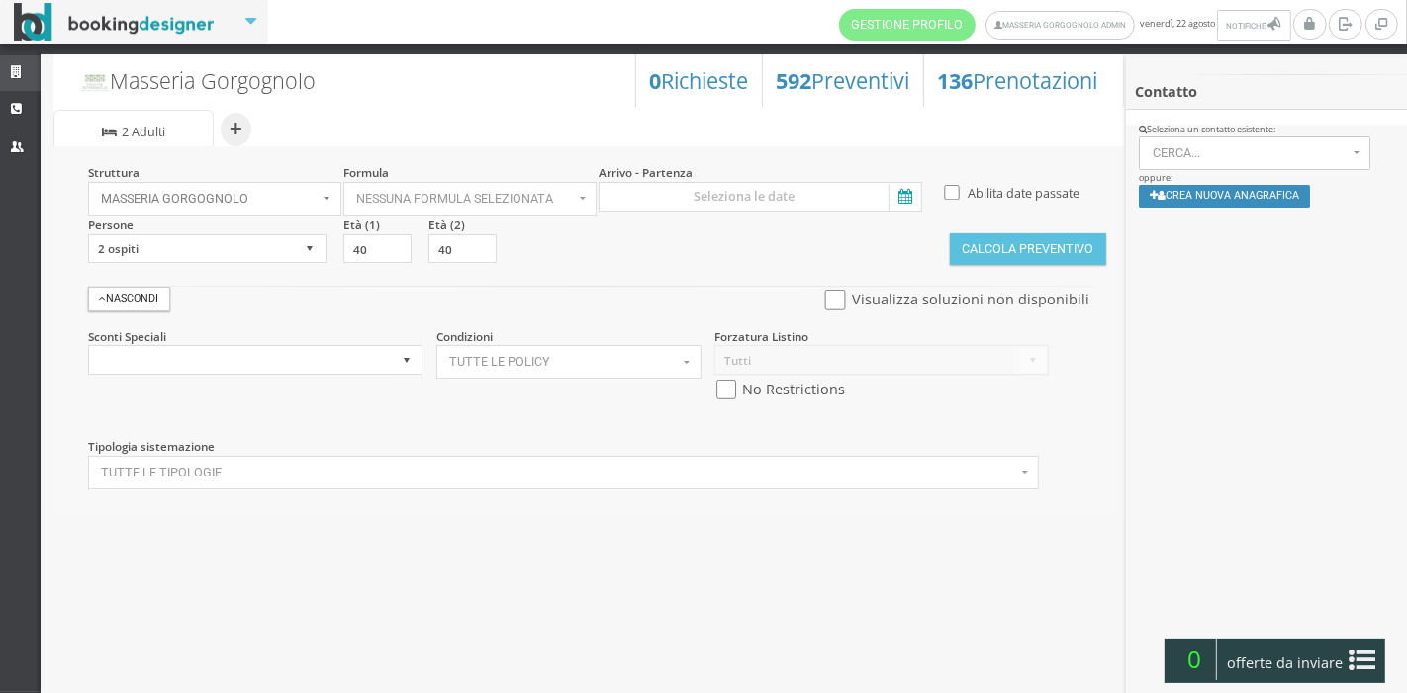
click at [11, 69] on icon at bounding box center [19, 72] width 16 height 13
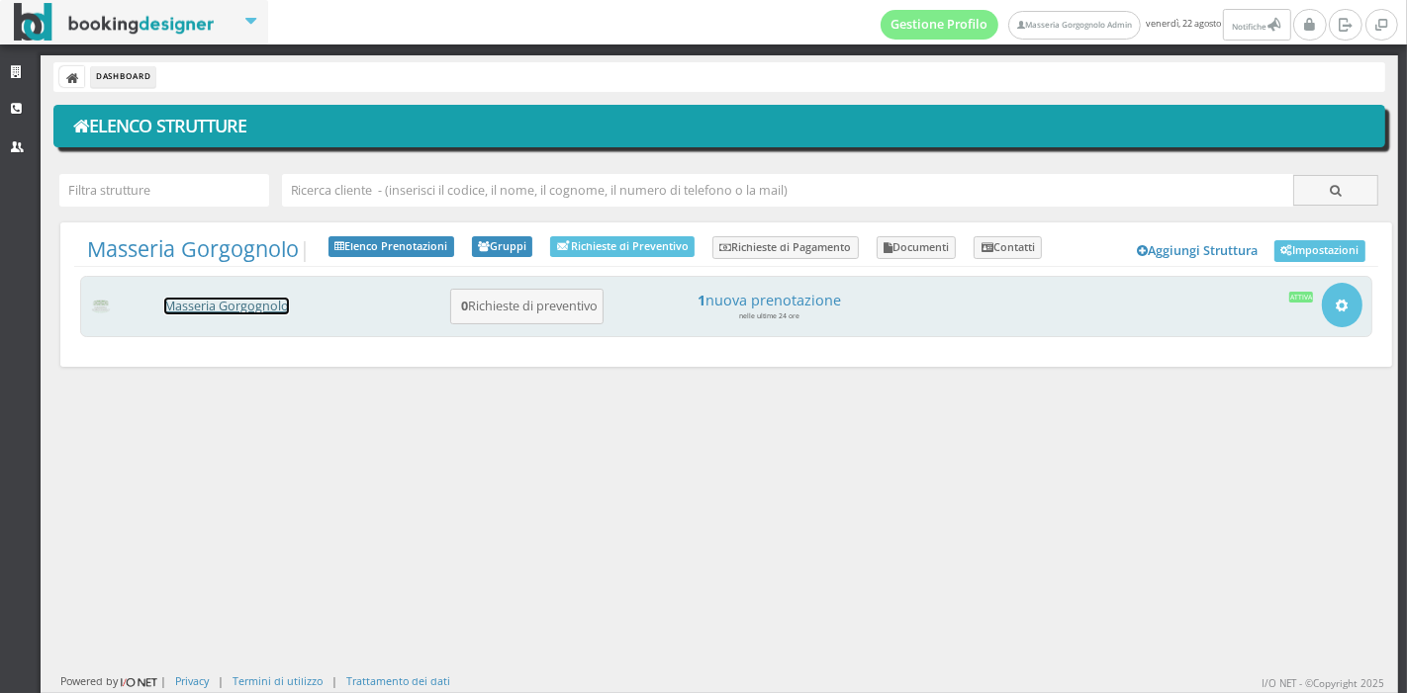
click at [192, 304] on link "Masseria Gorgognolo" at bounding box center [226, 306] width 125 height 17
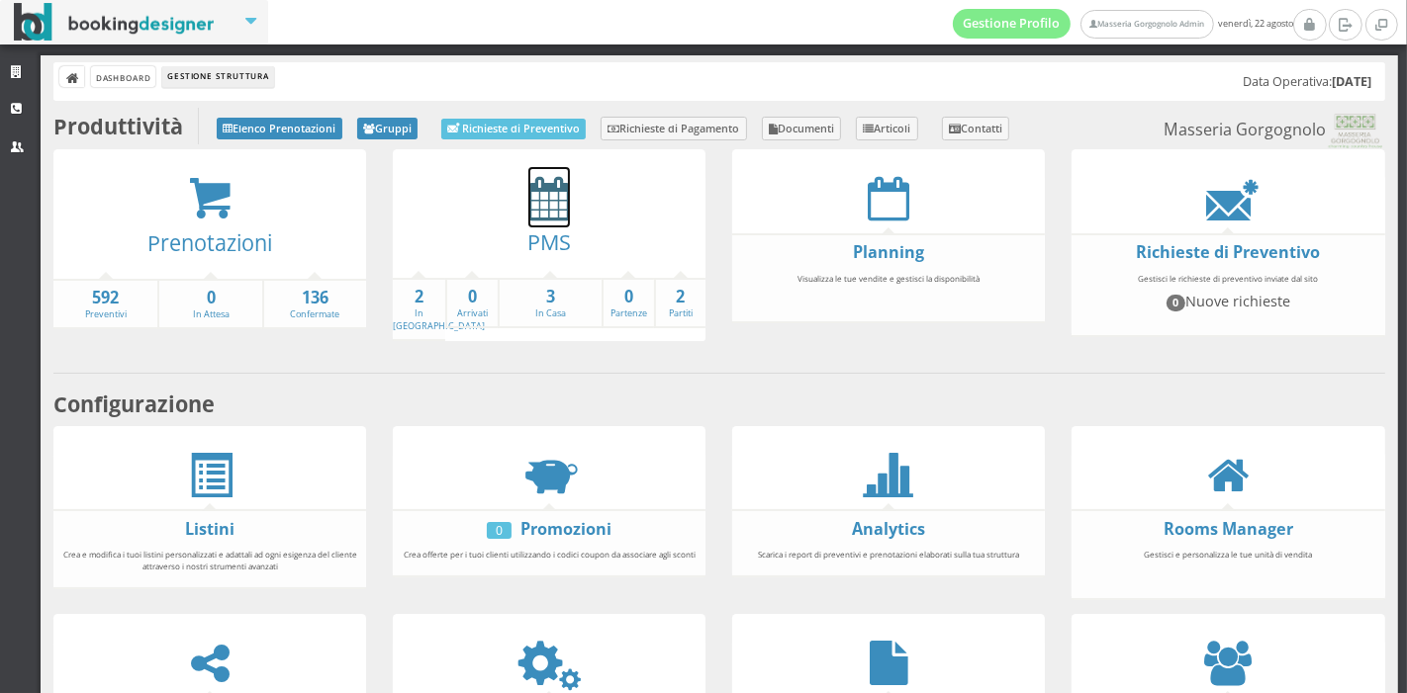
click at [533, 204] on icon at bounding box center [549, 198] width 42 height 45
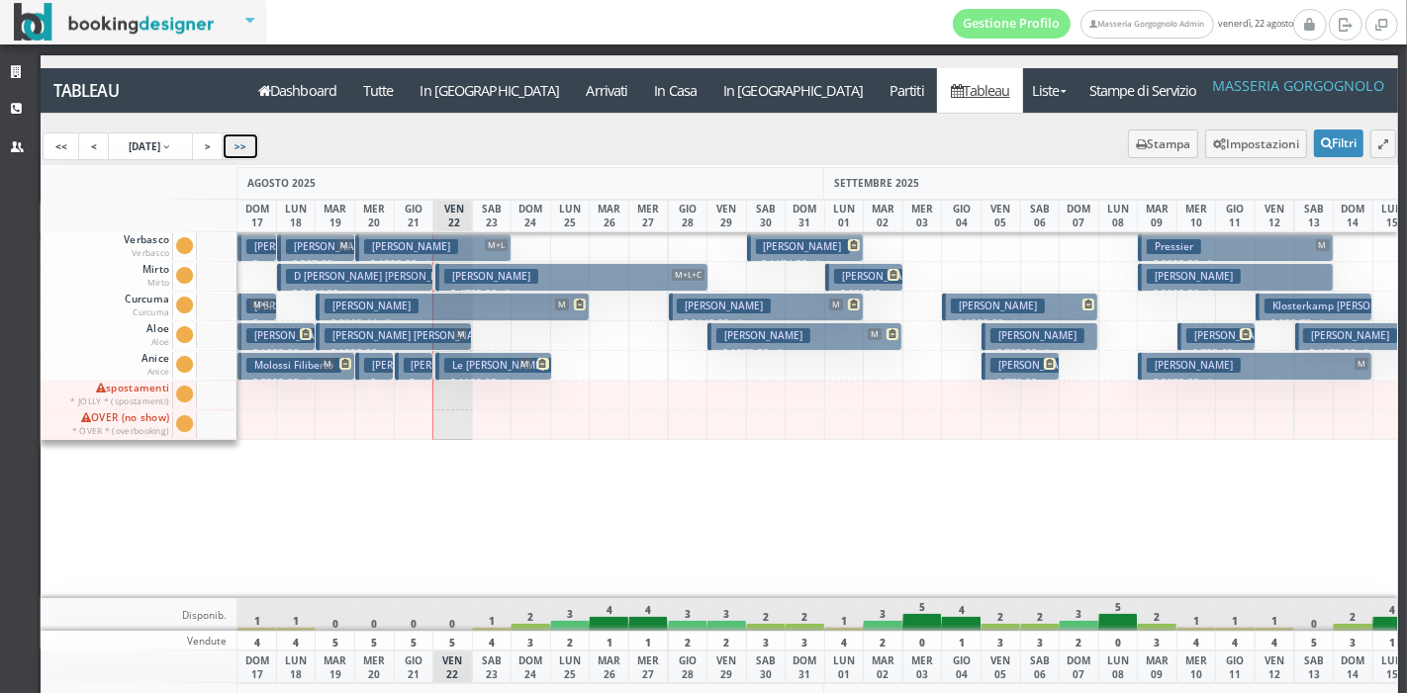
click at [256, 139] on link ">>" at bounding box center [241, 147] width 38 height 28
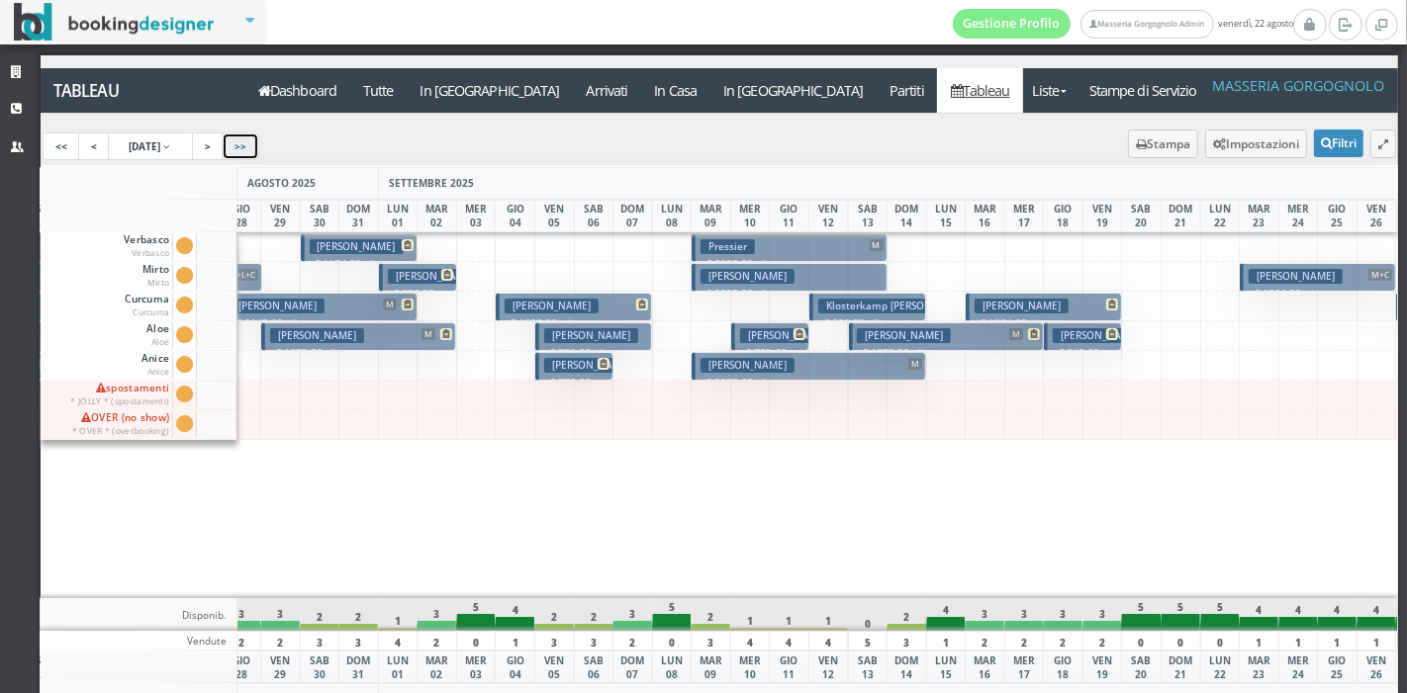
click at [259, 146] on link ">>" at bounding box center [241, 147] width 38 height 28
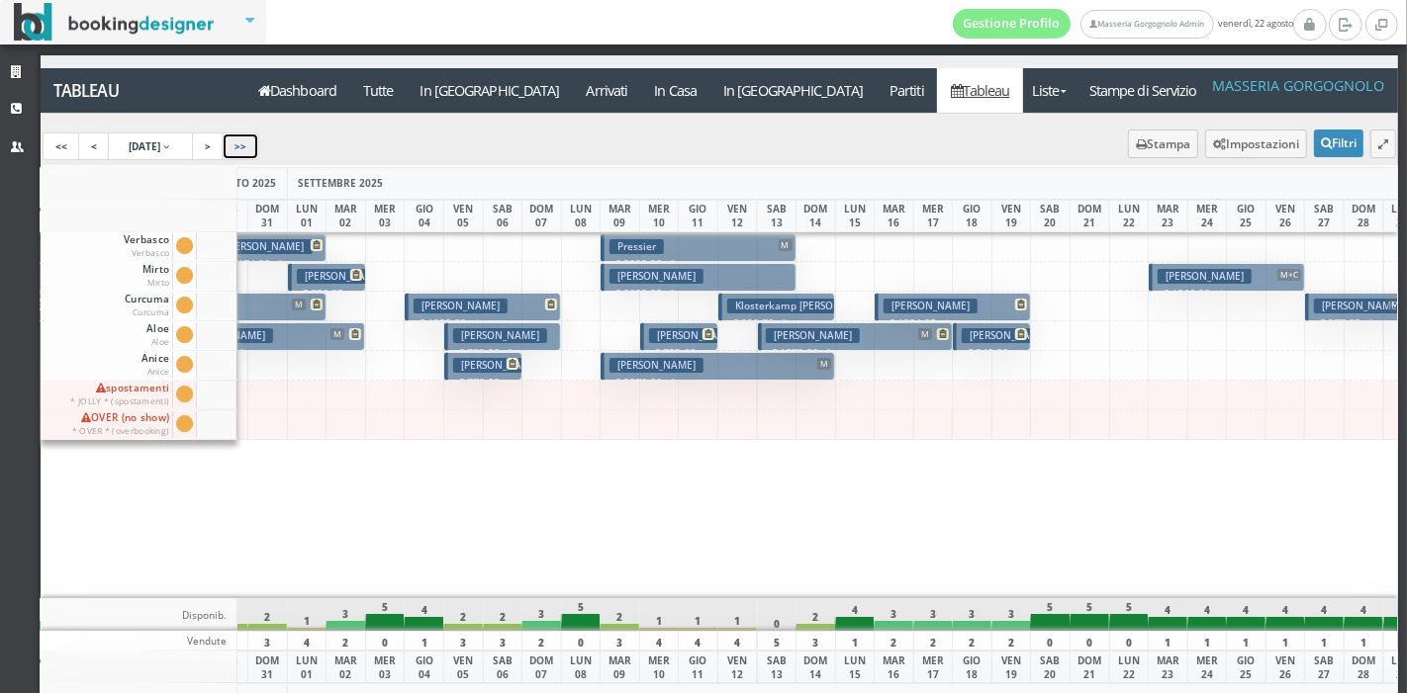
scroll to position [0, 733]
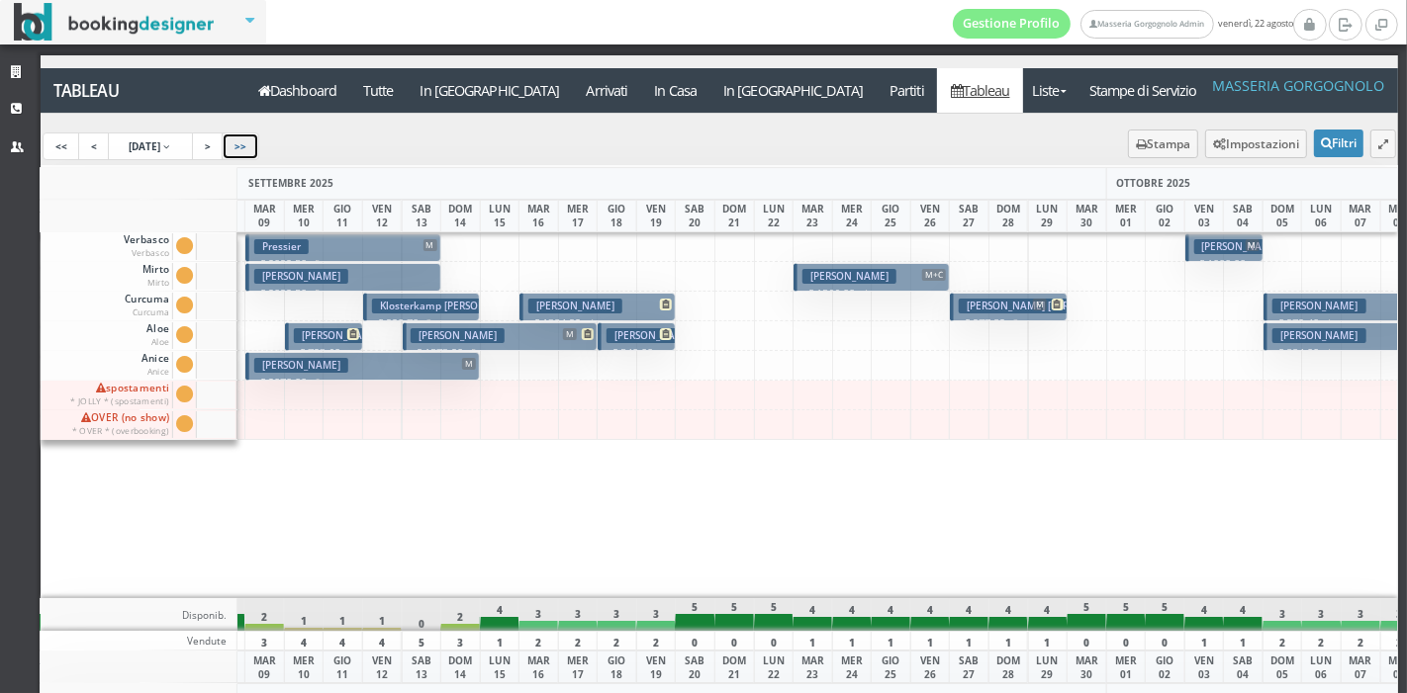
click at [808, 269] on h3 "O’sullivan Maeve" at bounding box center [849, 276] width 94 height 15
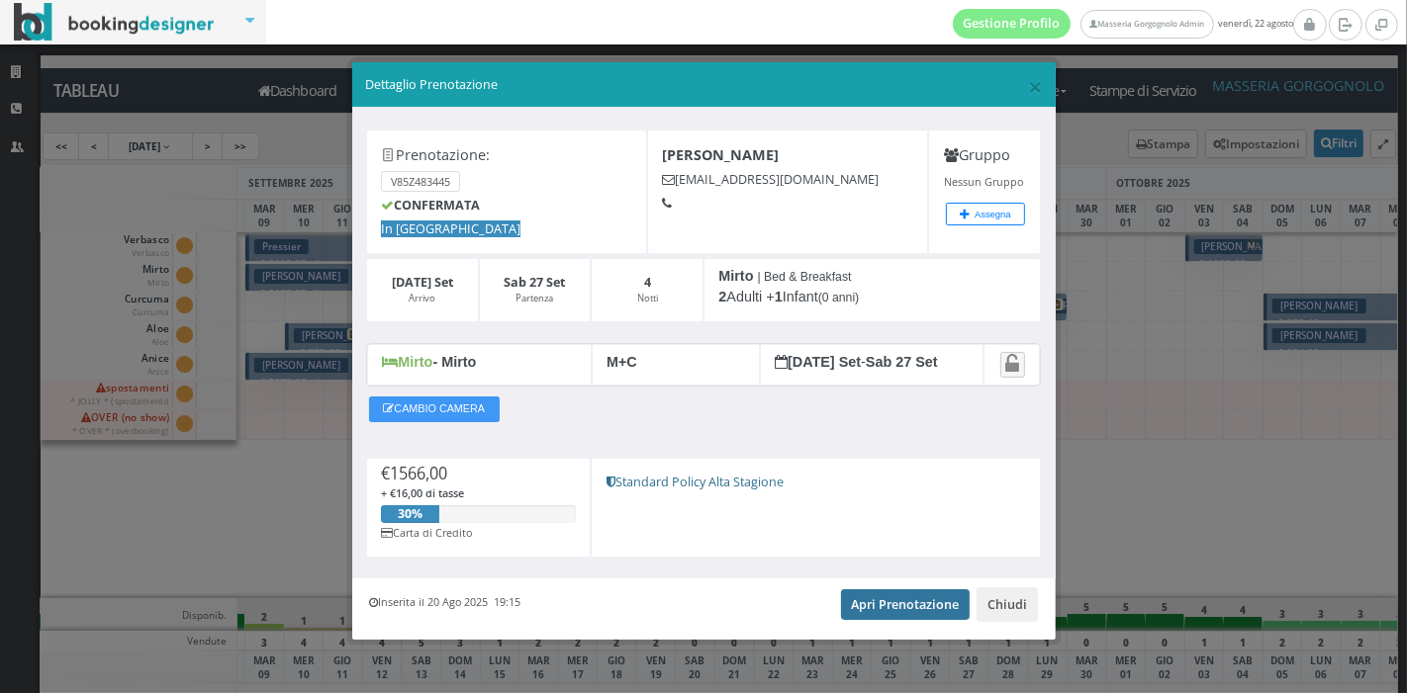
click at [870, 611] on link "Apri Prenotazione" at bounding box center [906, 605] width 130 height 30
click at [1028, 91] on span "×" at bounding box center [1035, 86] width 14 height 34
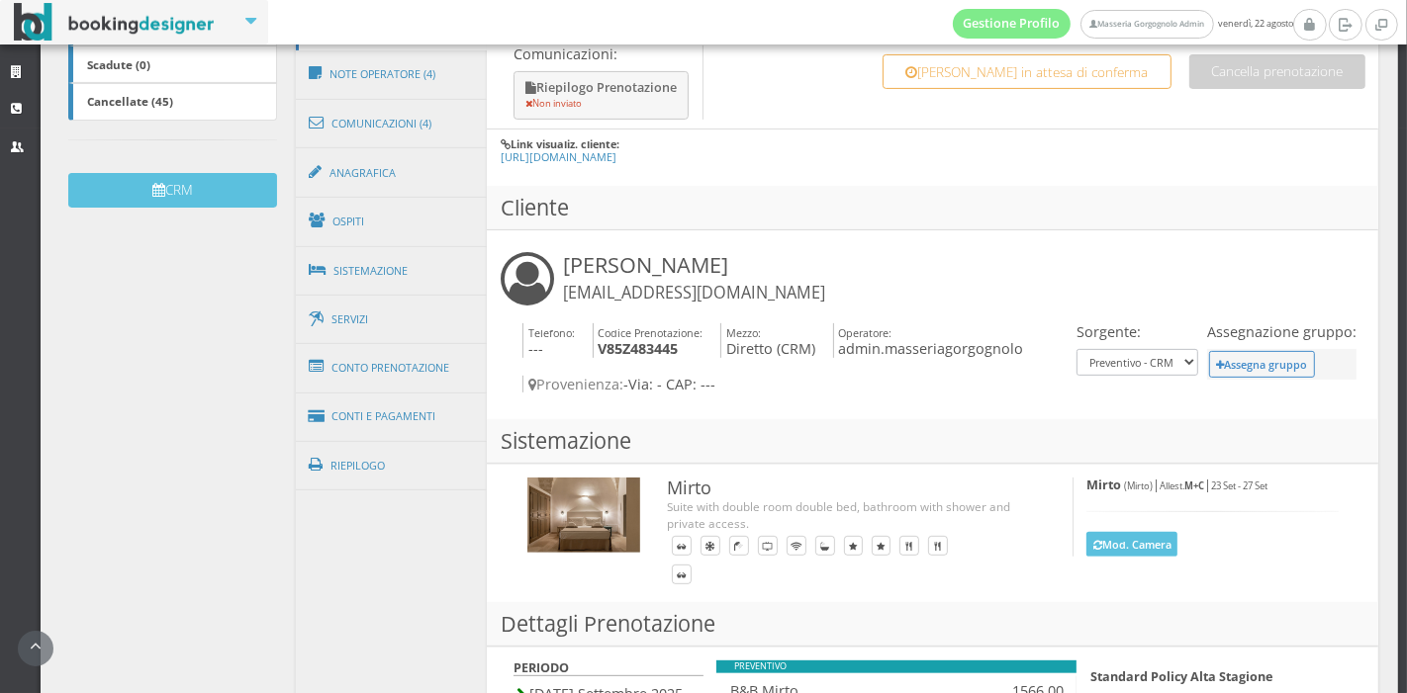
scroll to position [542, 0]
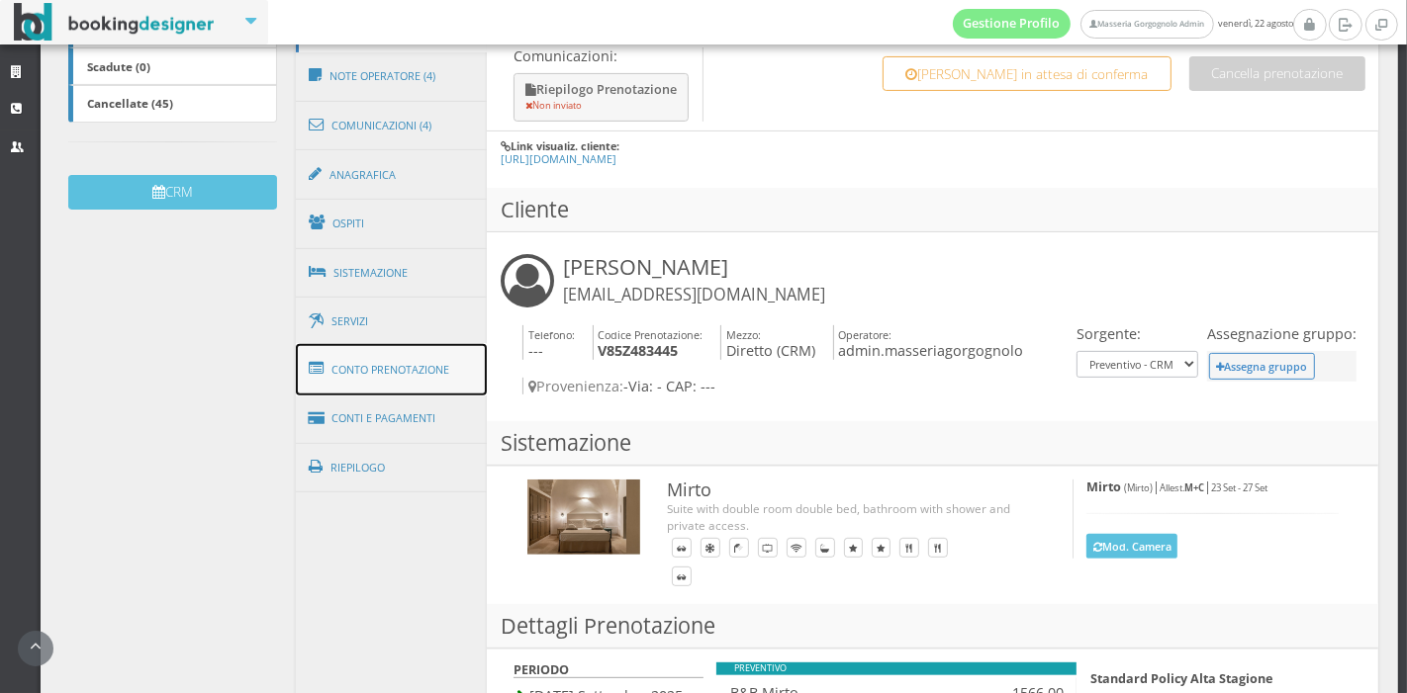
click at [404, 368] on link "Conto Prenotazione" at bounding box center [392, 369] width 192 height 51
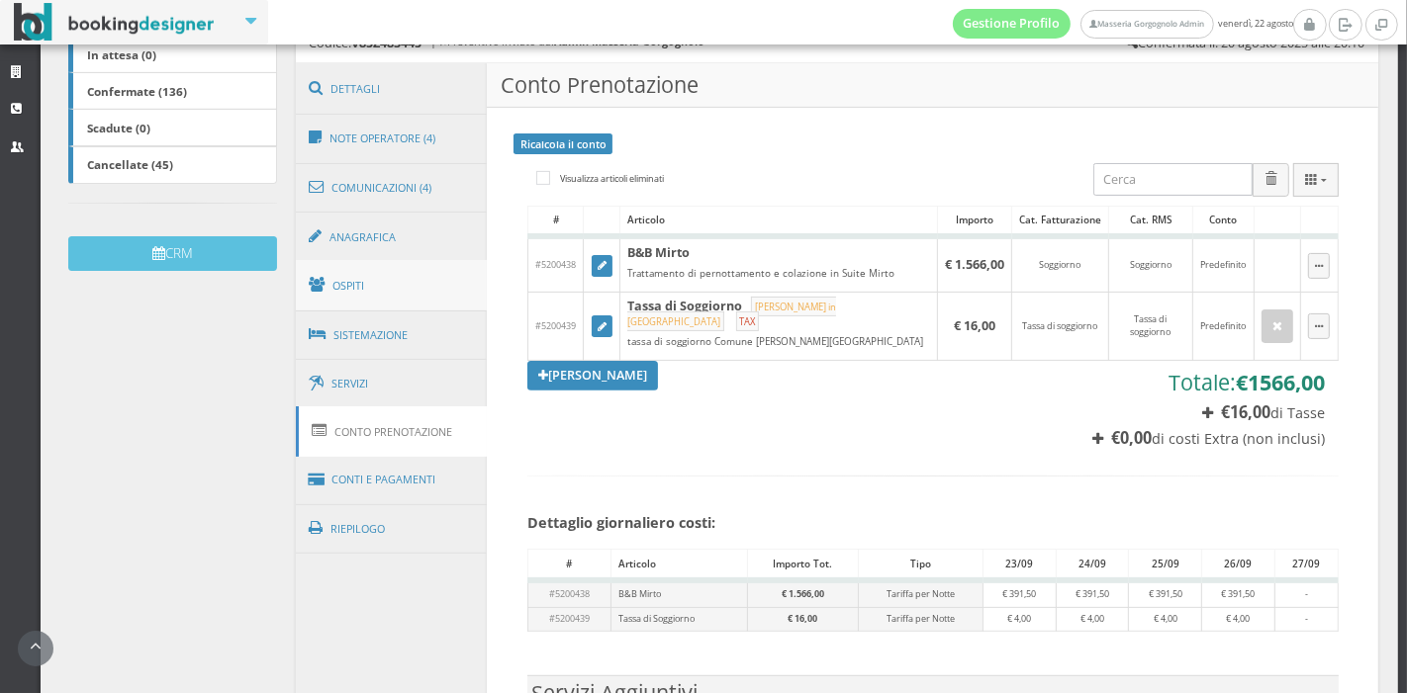
scroll to position [475, 0]
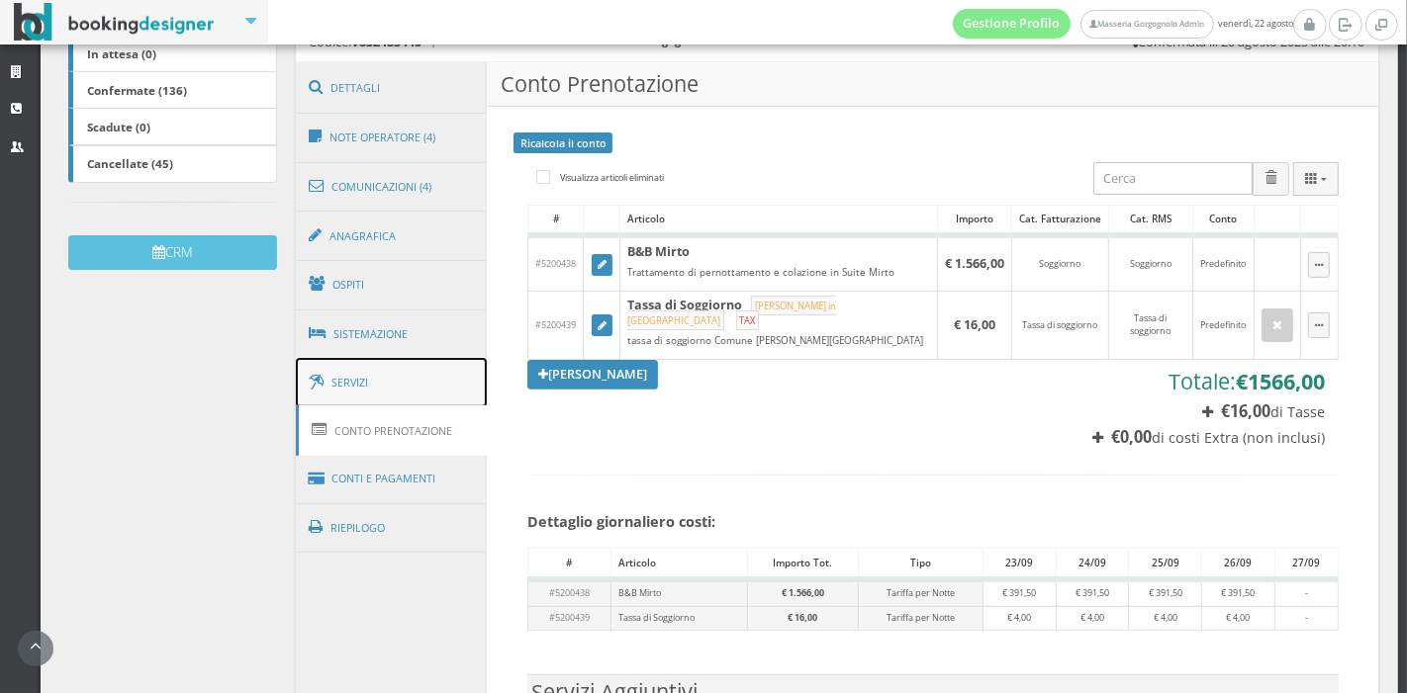
click at [402, 380] on link "Servizi" at bounding box center [392, 383] width 192 height 50
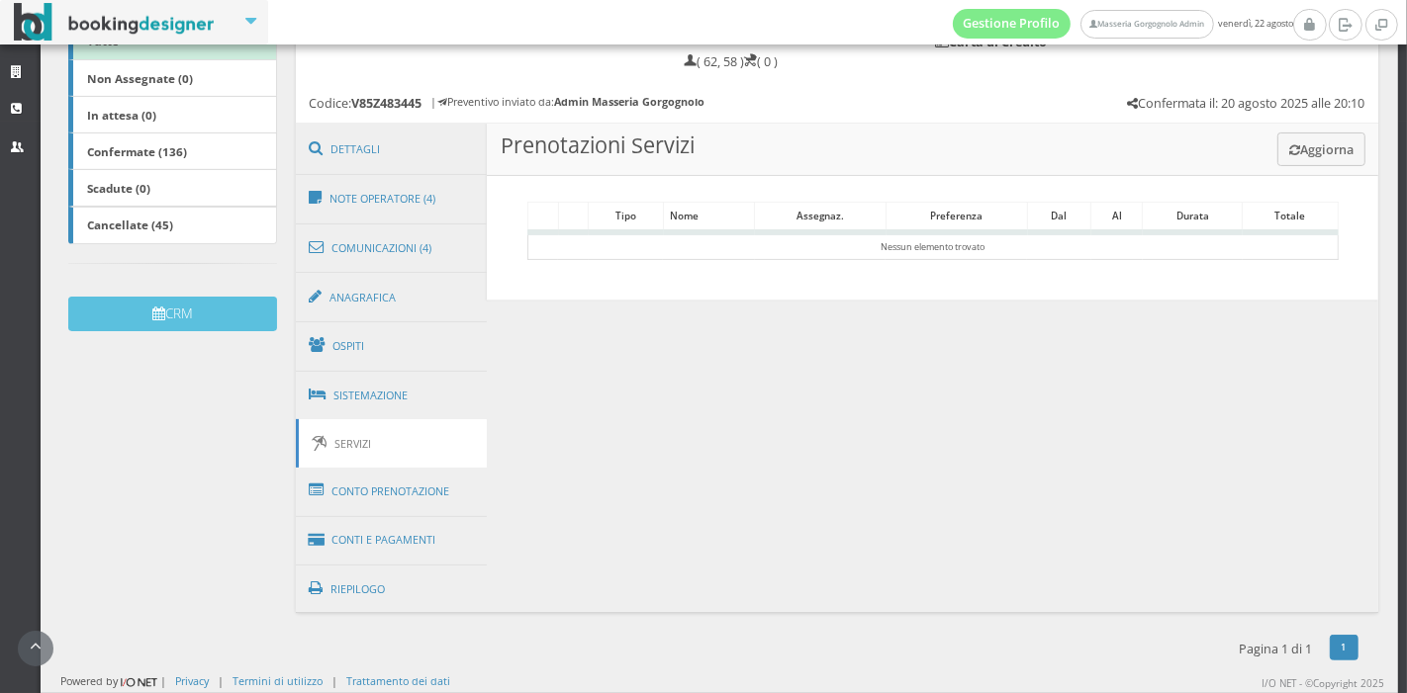
scroll to position [402, 0]
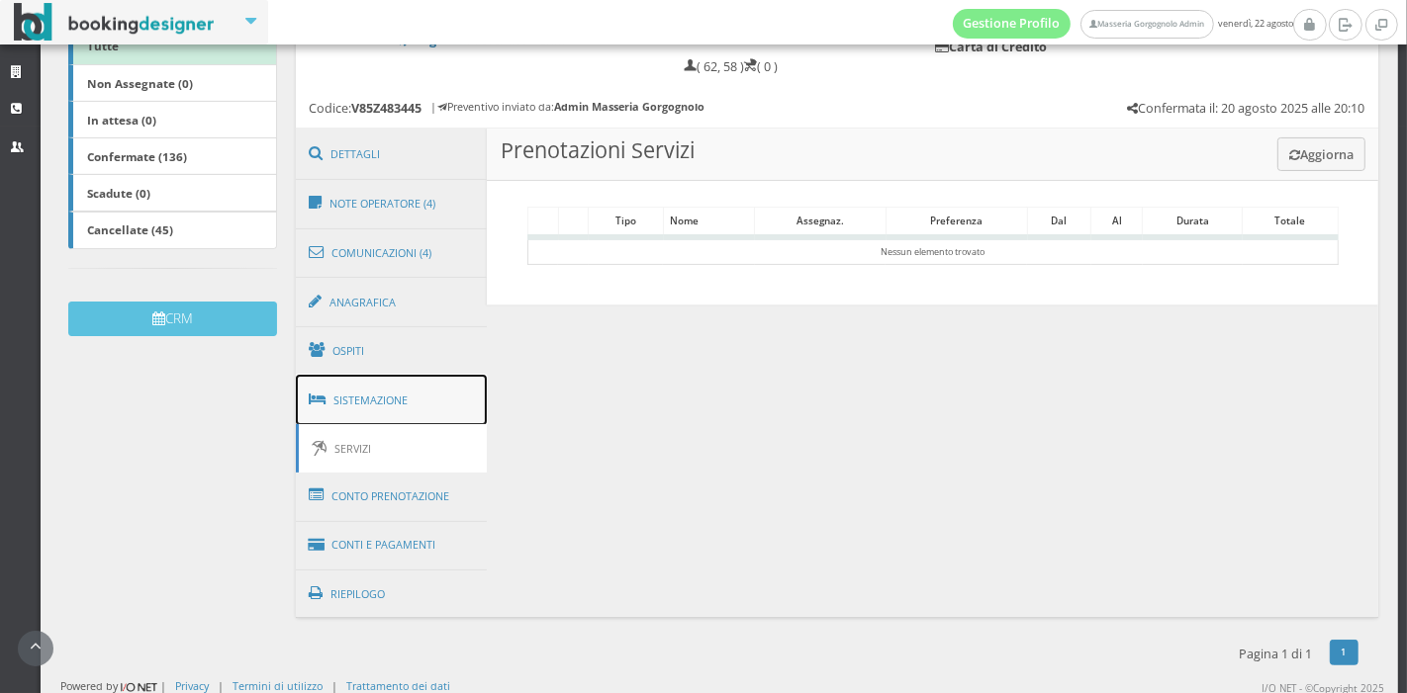
click at [440, 399] on link "Sistemazione" at bounding box center [392, 400] width 192 height 51
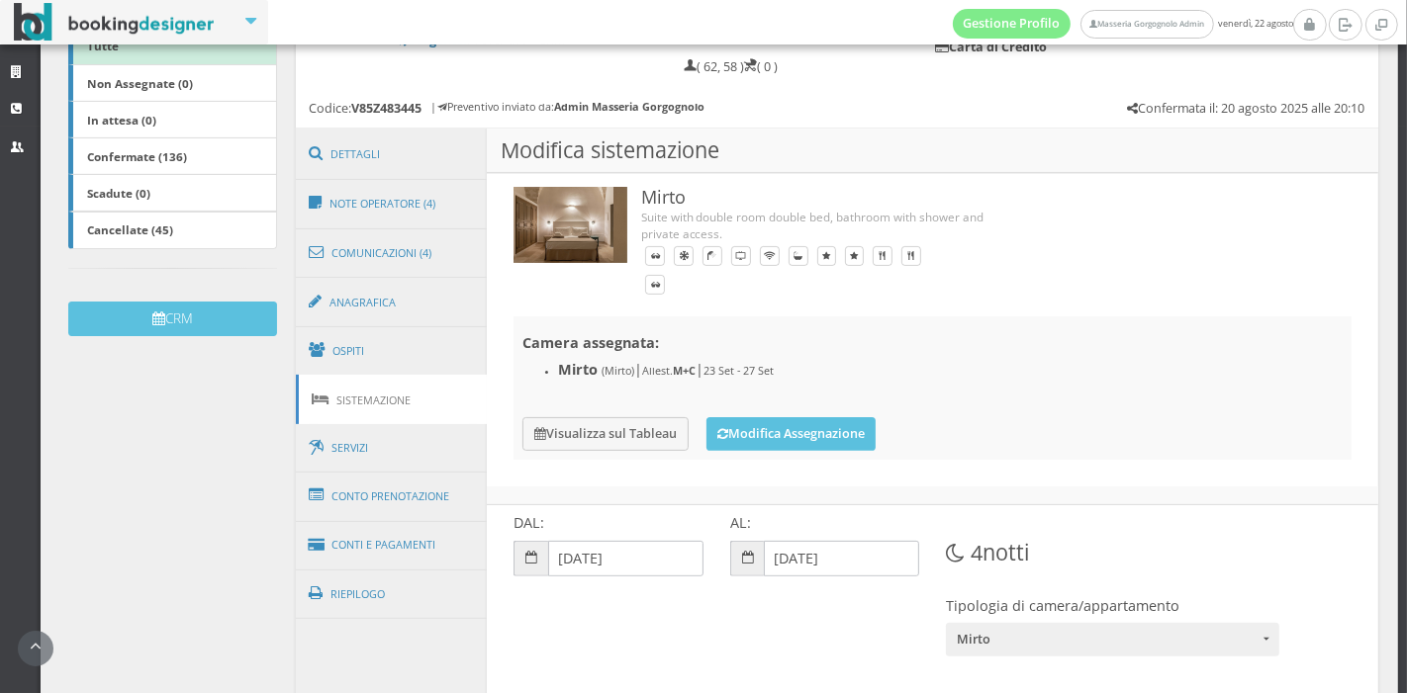
scroll to position [492, 0]
